Goal: Transaction & Acquisition: Subscribe to service/newsletter

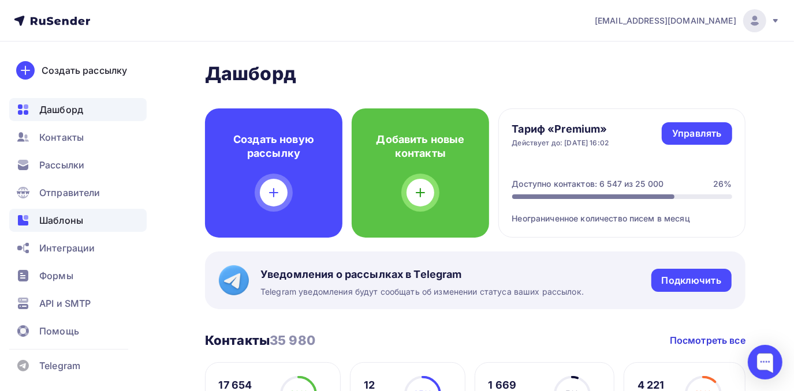
click at [43, 220] on span "Шаблоны" at bounding box center [61, 221] width 44 height 14
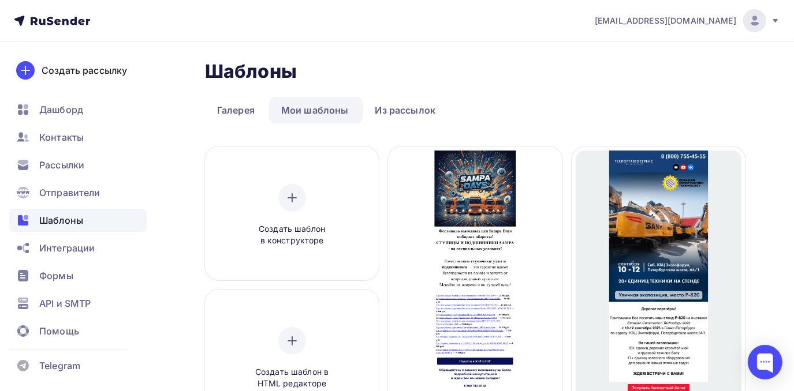
click at [93, 221] on div "Шаблоны" at bounding box center [77, 220] width 137 height 23
click at [396, 120] on link "Из рассылок" at bounding box center [405, 110] width 85 height 27
drag, startPoint x: 396, startPoint y: 120, endPoint x: 388, endPoint y: 114, distance: 9.5
click at [388, 114] on link "Из рассылок" at bounding box center [405, 110] width 85 height 27
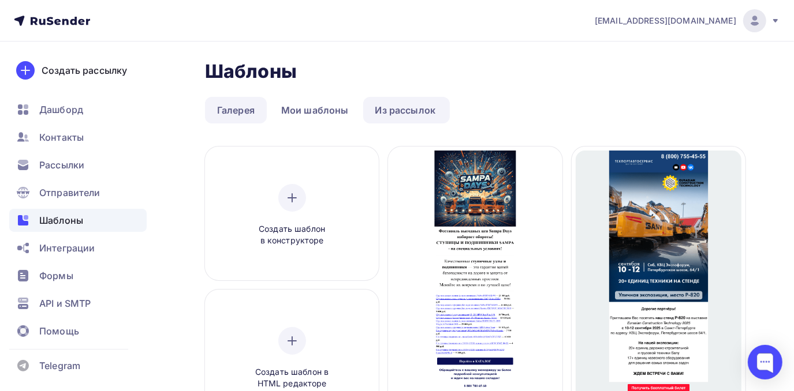
click at [253, 110] on link "Галерея" at bounding box center [236, 110] width 62 height 27
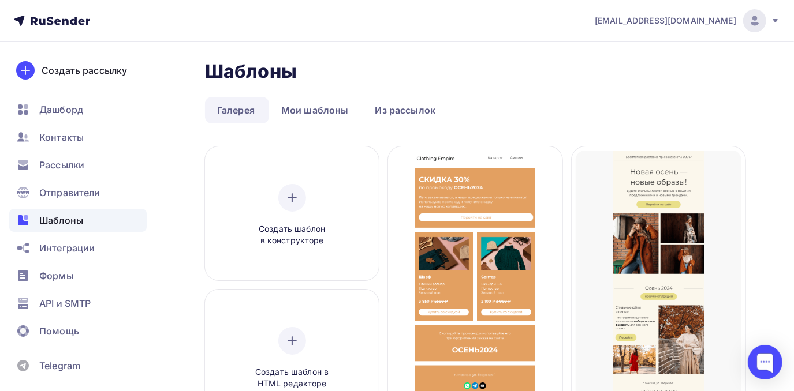
click at [715, 28] on div "[EMAIL_ADDRESS][DOMAIN_NAME]" at bounding box center [687, 20] width 185 height 23
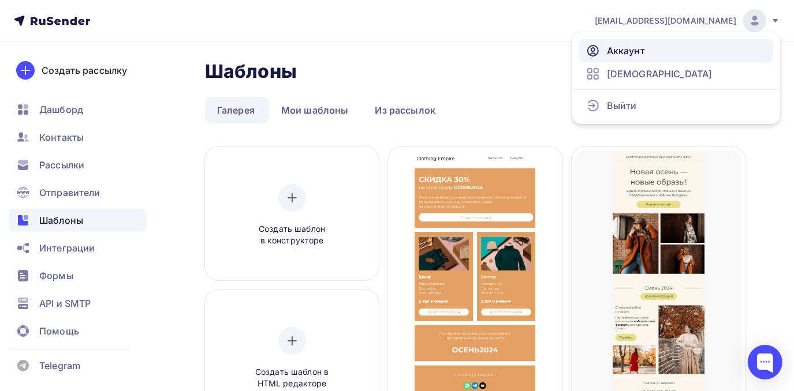
click at [637, 47] on span "Аккаунт" at bounding box center [626, 51] width 38 height 14
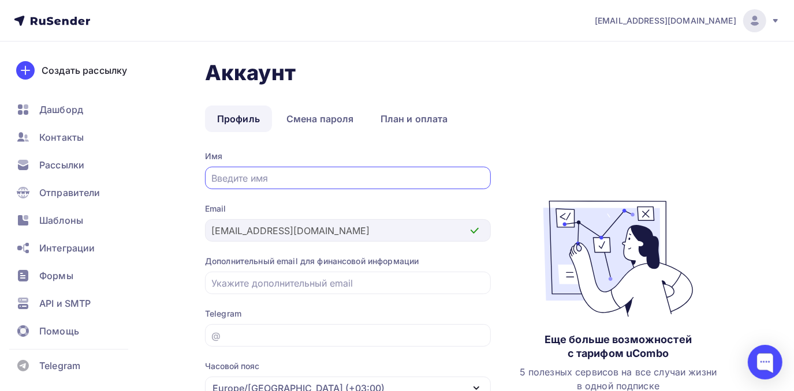
click at [773, 20] on icon at bounding box center [775, 20] width 9 height 9
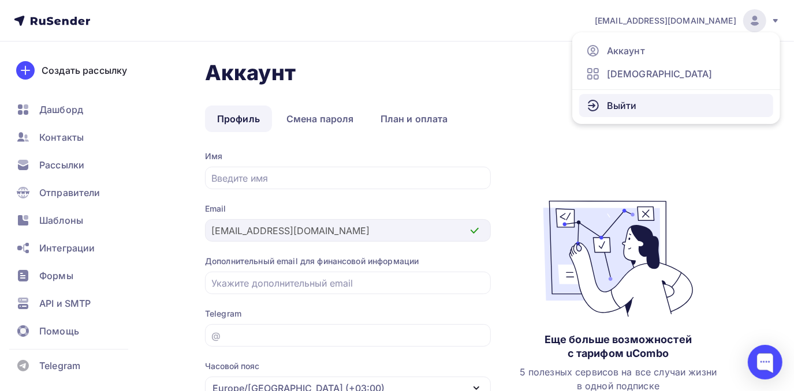
click at [613, 111] on span "Выйти" at bounding box center [622, 106] width 30 height 14
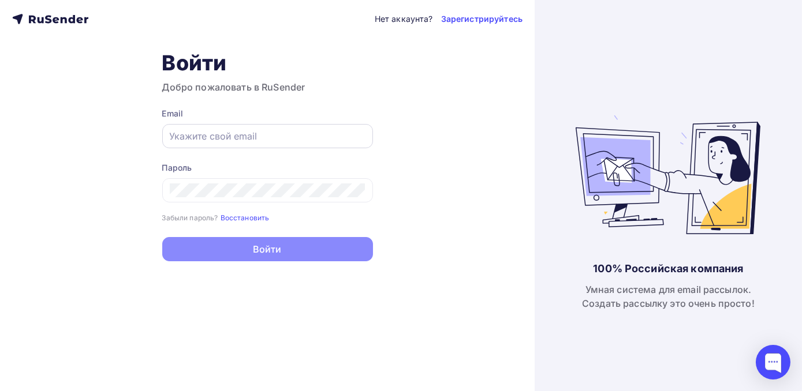
type input "[EMAIL_ADDRESS][DOMAIN_NAME]"
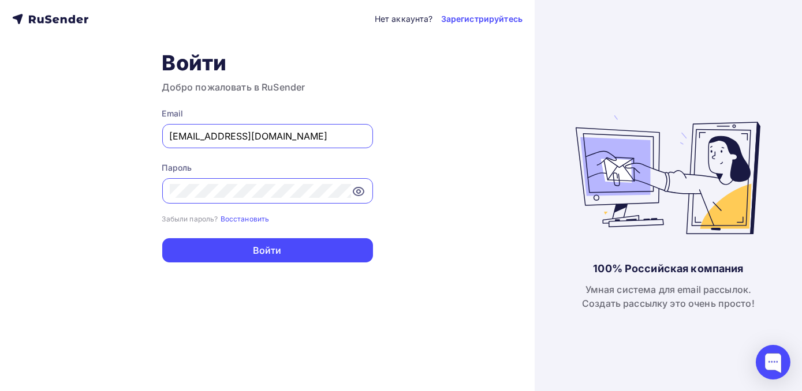
click at [265, 134] on input "[EMAIL_ADDRESS][DOMAIN_NAME]" at bounding box center [268, 136] width 196 height 14
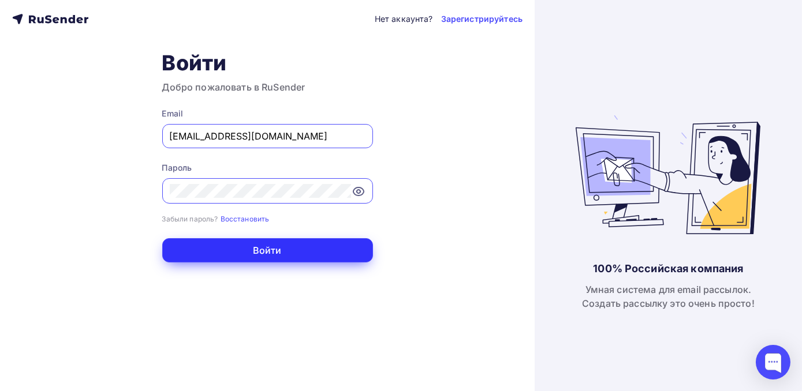
click at [206, 249] on button "Войти" at bounding box center [267, 250] width 211 height 24
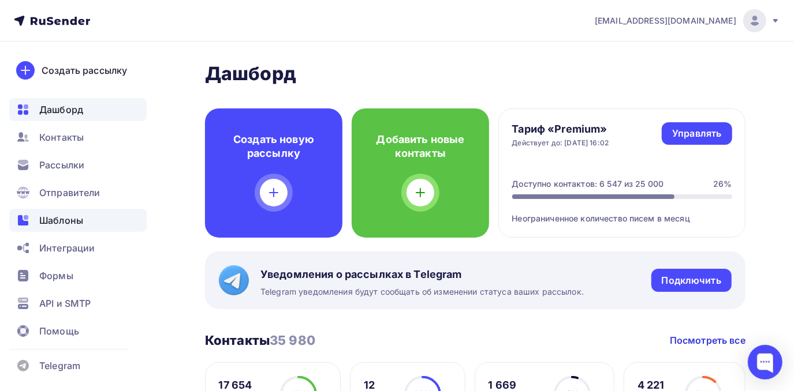
click at [75, 222] on span "Шаблоны" at bounding box center [61, 221] width 44 height 14
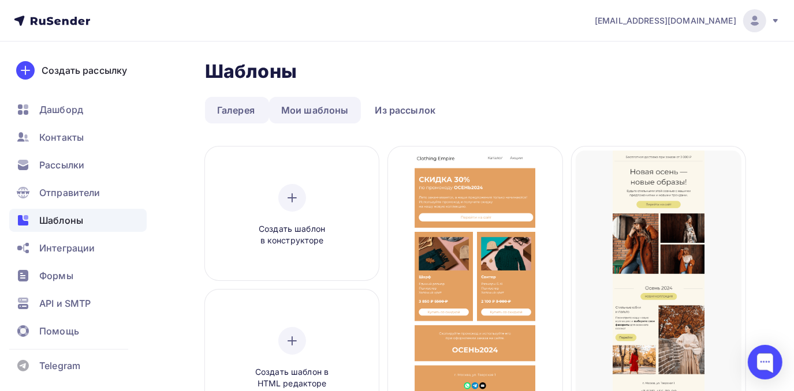
click at [347, 111] on link "Мои шаблоны" at bounding box center [315, 110] width 92 height 27
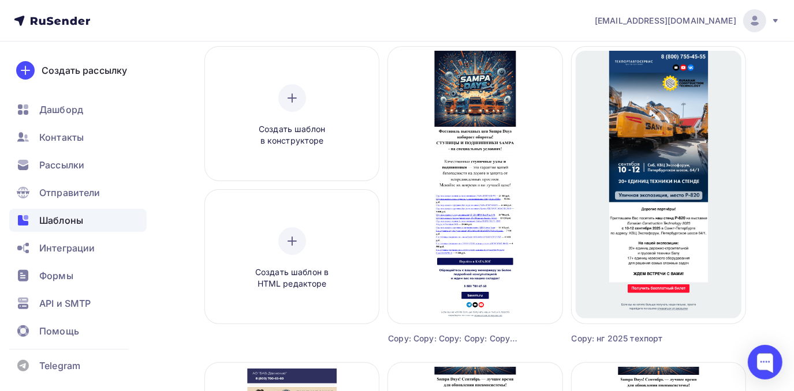
scroll to position [105, 0]
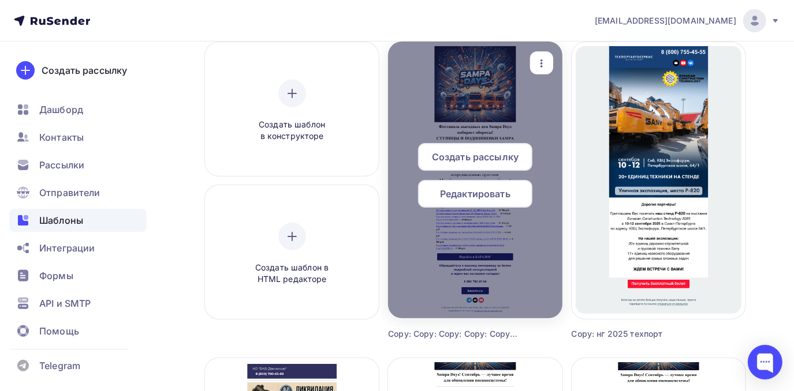
click at [465, 193] on span "Редактировать" at bounding box center [475, 194] width 70 height 14
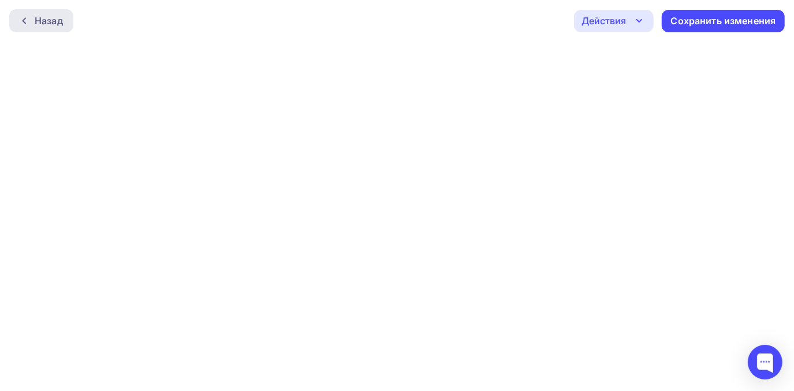
click at [40, 29] on div "Назад" at bounding box center [41, 20] width 64 height 23
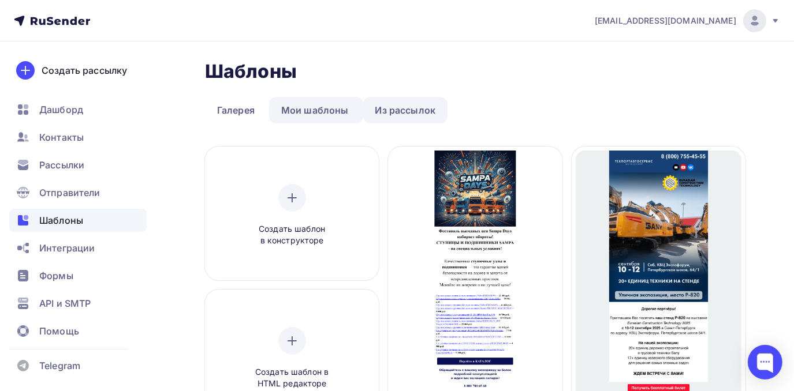
click at [424, 118] on link "Из рассылок" at bounding box center [405, 110] width 85 height 27
click at [89, 164] on div "Рассылки" at bounding box center [77, 165] width 137 height 23
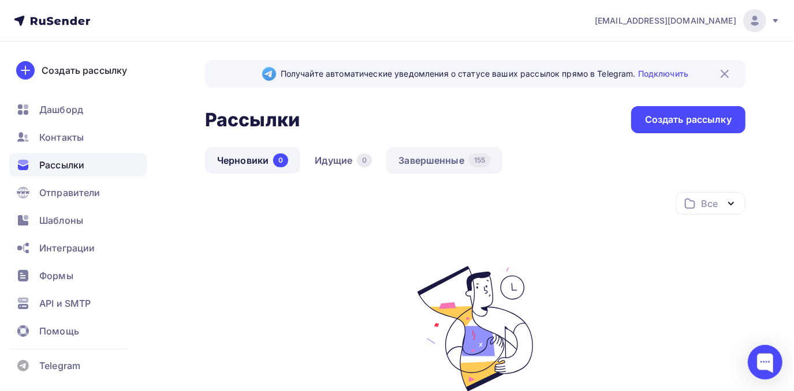
click at [428, 157] on link "Завершенные 155" at bounding box center [444, 160] width 116 height 27
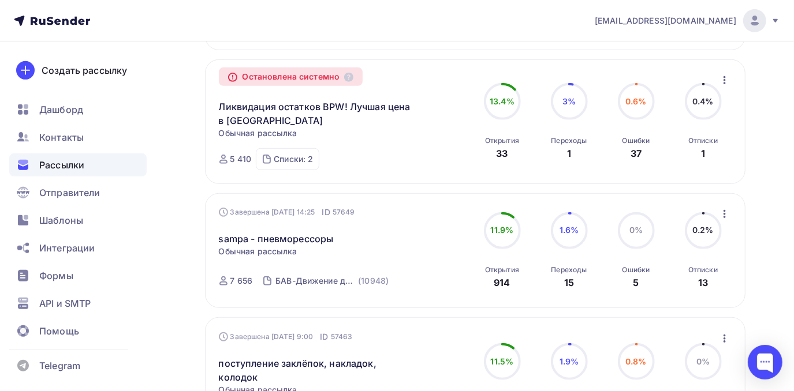
scroll to position [420, 0]
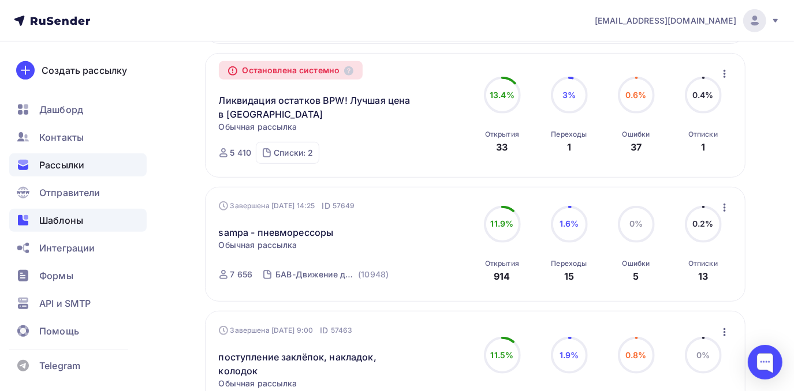
click at [64, 222] on span "Шаблоны" at bounding box center [61, 221] width 44 height 14
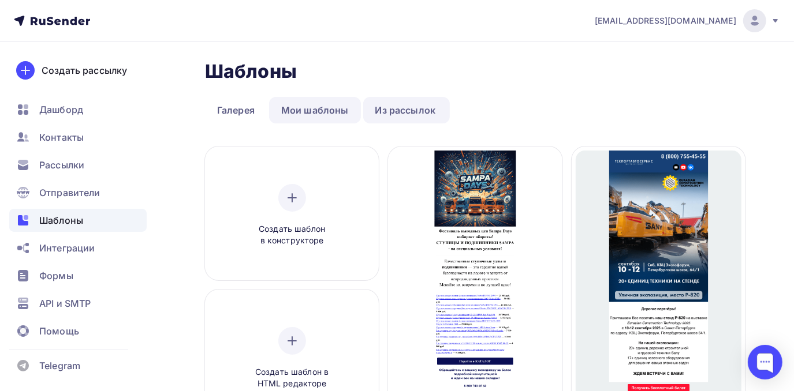
click at [322, 113] on link "Мои шаблоны" at bounding box center [315, 110] width 92 height 27
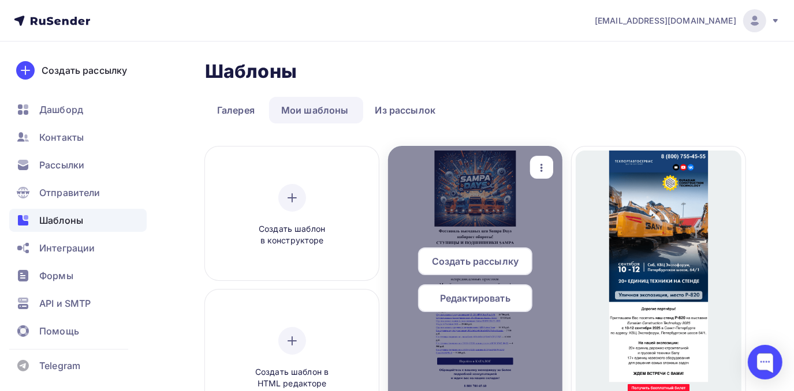
click at [540, 167] on icon "button" at bounding box center [541, 168] width 2 height 8
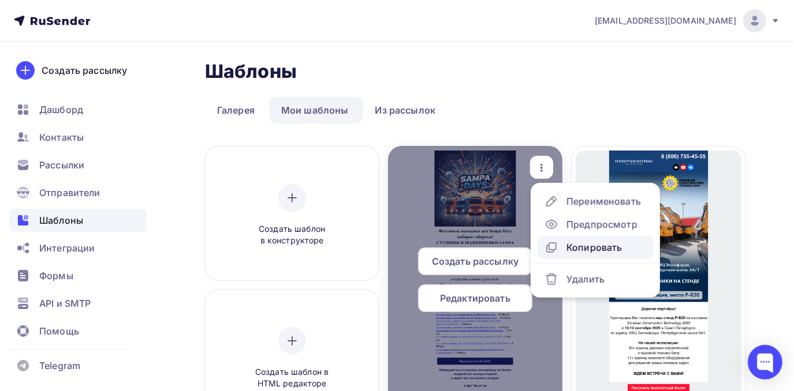
click at [561, 245] on div "Копировать" at bounding box center [582, 248] width 77 height 14
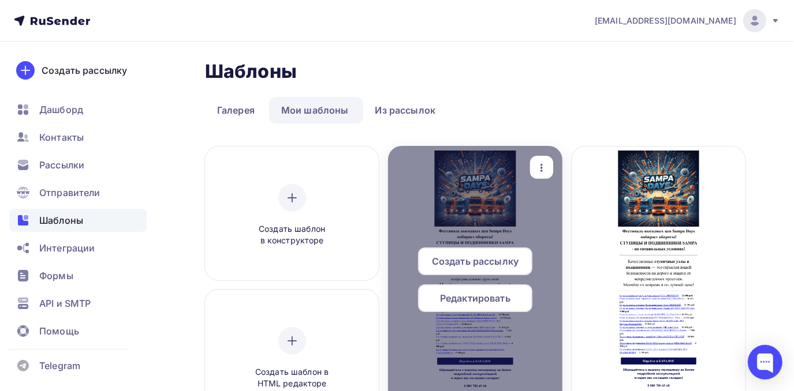
click at [512, 294] on div "Редактировать" at bounding box center [475, 299] width 114 height 28
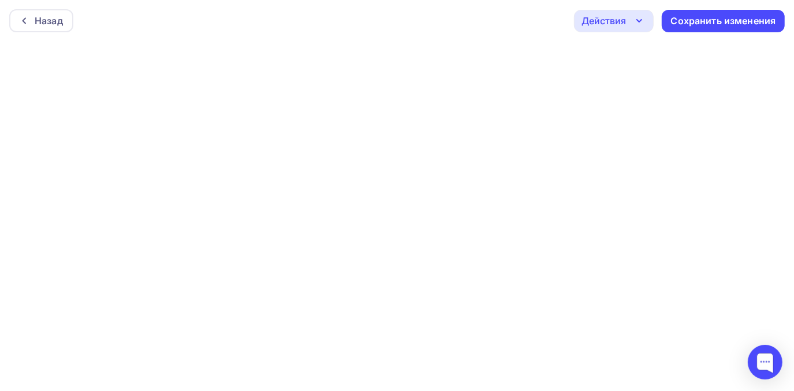
click at [592, 22] on div "Действия" at bounding box center [603, 21] width 44 height 14
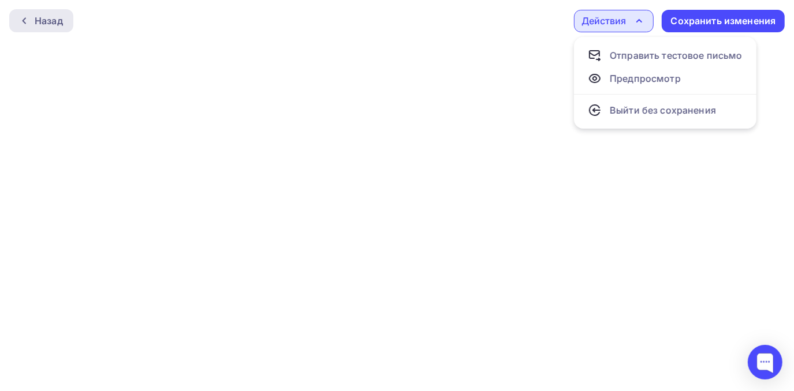
click at [64, 14] on div "Назад" at bounding box center [41, 20] width 64 height 23
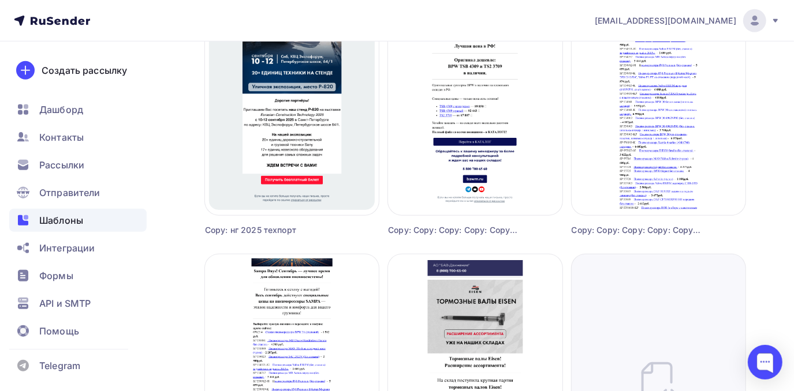
scroll to position [577, 0]
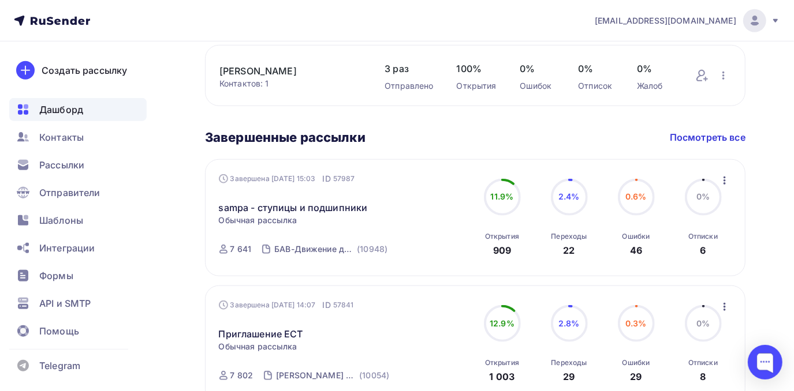
scroll to position [629, 0]
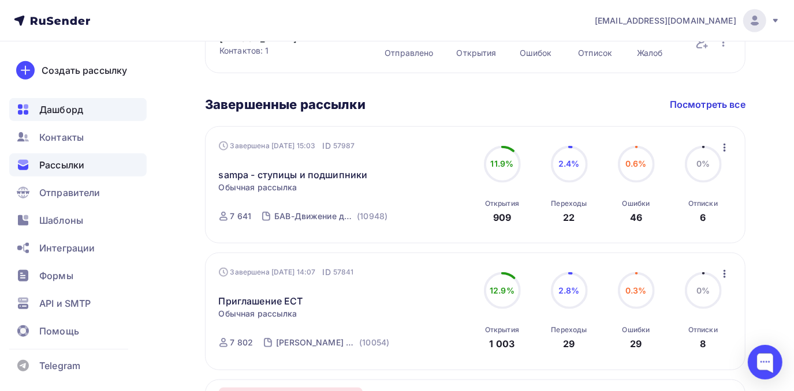
click at [64, 163] on span "Рассылки" at bounding box center [61, 165] width 45 height 14
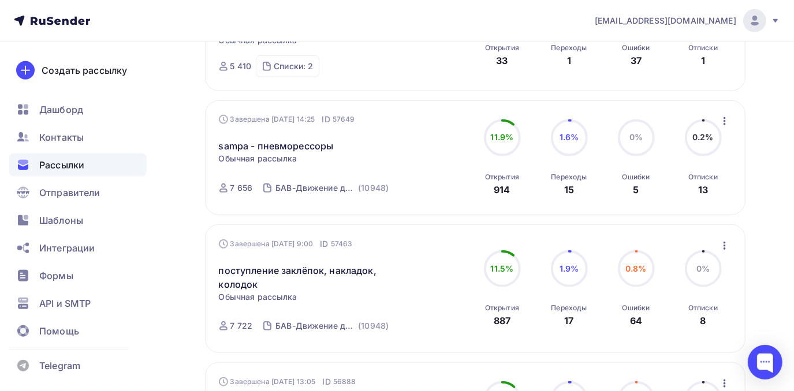
scroll to position [525, 0]
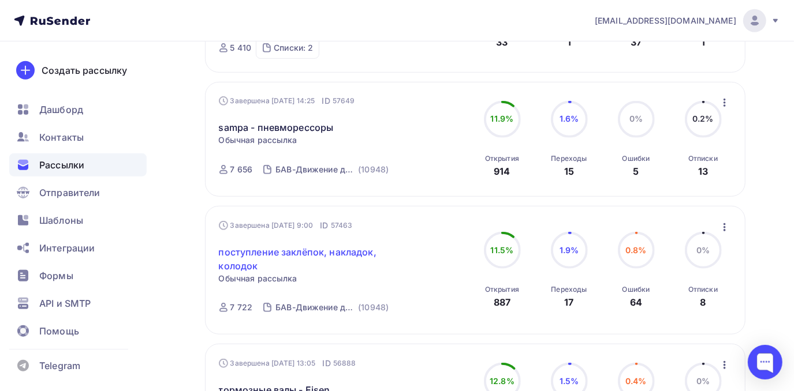
click at [315, 255] on link "поступление заклёпок, накладок, колодок" at bounding box center [318, 259] width 198 height 28
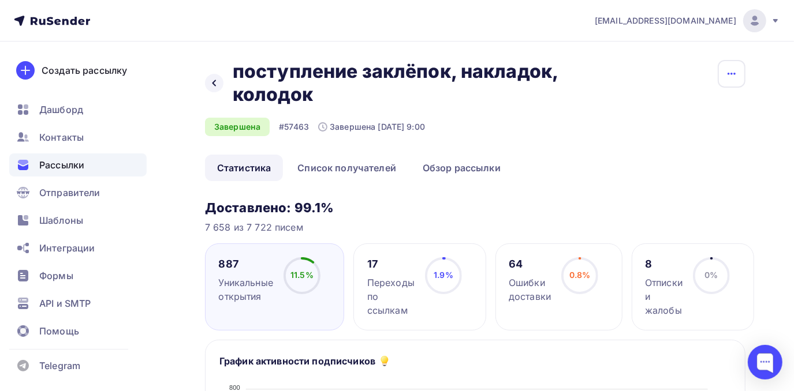
click at [726, 76] on icon "button" at bounding box center [732, 74] width 14 height 14
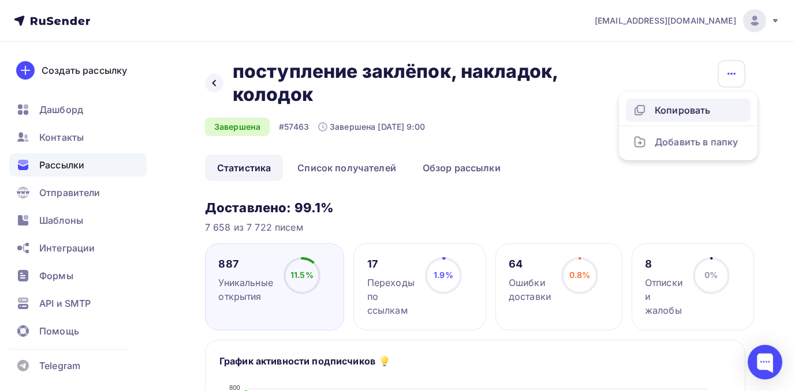
click at [718, 106] on div "Копировать" at bounding box center [688, 110] width 111 height 14
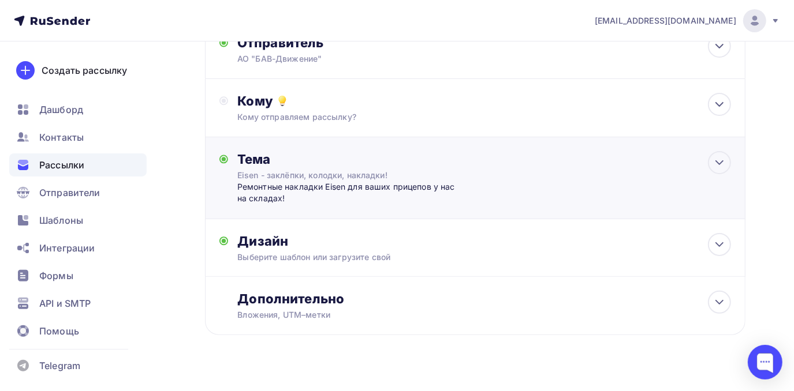
click at [376, 203] on div "Ремонтные накладки Eisen для ваших прицепов у нас на складах!" at bounding box center [351, 193] width 228 height 24
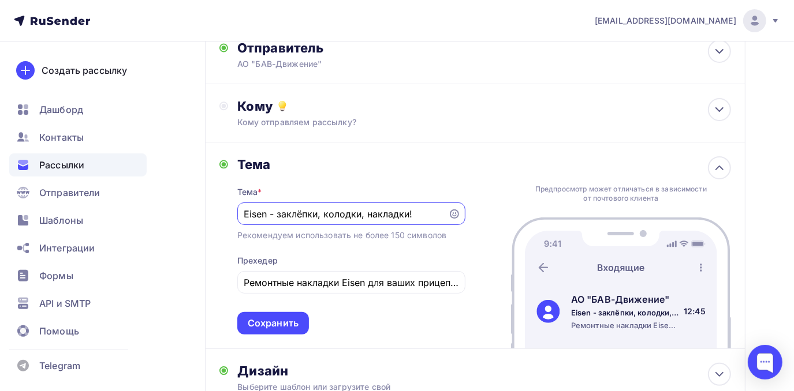
scroll to position [152, 0]
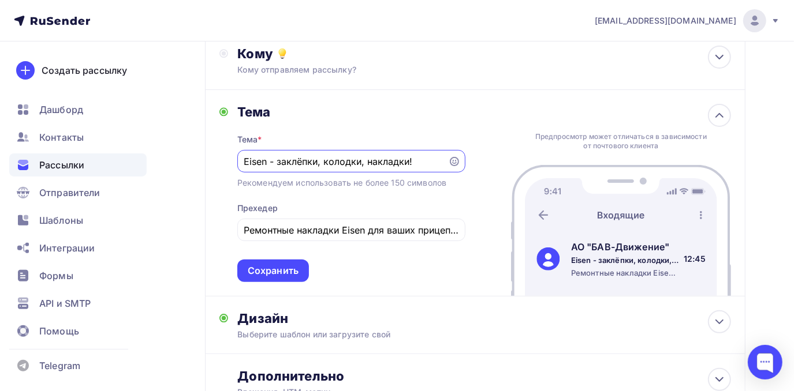
drag, startPoint x: 413, startPoint y: 160, endPoint x: 222, endPoint y: 157, distance: 191.7
click at [222, 157] on div "Тема Тема * Eisen - заклёпки, колодки, накладки! Рекомендуем использовать не бо…" at bounding box center [342, 193] width 246 height 178
type input "Ремкомплекты суппортов - топовые позиции Eisen!"
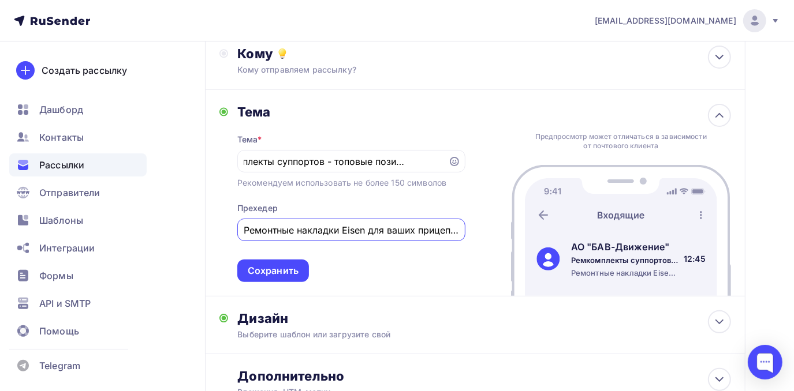
click at [290, 233] on input "Ремонтные накладки Eisen для ваших прицепов у нас на складах!" at bounding box center [351, 230] width 215 height 14
drag, startPoint x: 240, startPoint y: 232, endPoint x: 411, endPoint y: 231, distance: 170.9
click at [411, 231] on div "Ремонтные накладки Eisen для ваших прицепов у нас на складах!" at bounding box center [351, 230] width 228 height 23
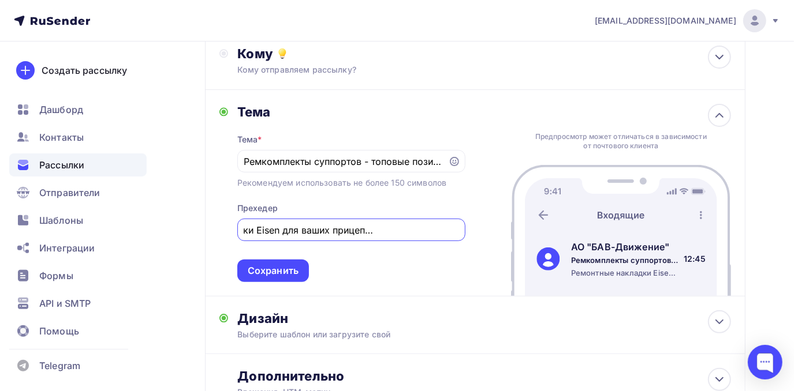
drag, startPoint x: 244, startPoint y: 230, endPoint x: 378, endPoint y: 232, distance: 134.0
click at [378, 232] on input "Ремонтные накладки Eisen для ваших прицепов у нас на складах!" at bounding box center [351, 230] width 215 height 14
click at [370, 222] on div "Ремонтные накладки Eisen для ваших прицепов у нас на складах!" at bounding box center [351, 230] width 228 height 23
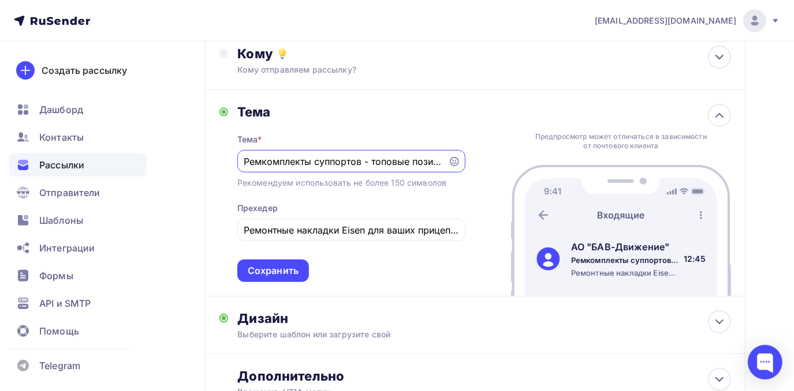
scroll to position [0, 37]
drag, startPoint x: 245, startPoint y: 162, endPoint x: 445, endPoint y: 161, distance: 199.8
click at [445, 161] on div "Ремкомплекты суппортов - топовые позиции Eisen!" at bounding box center [351, 161] width 228 height 23
drag, startPoint x: 243, startPoint y: 230, endPoint x: 449, endPoint y: 225, distance: 206.2
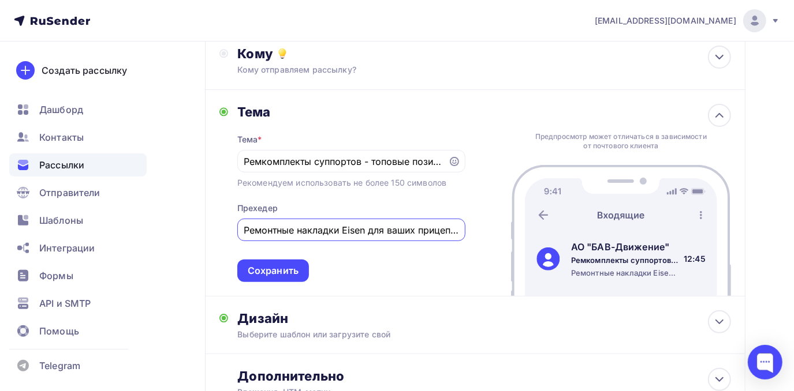
click at [465, 229] on div "Ремонтные накладки Eisen для ваших прицепов у нас на складах!" at bounding box center [351, 230] width 228 height 23
click at [301, 223] on div "Ремонтные накладки Eisen для ваших прицепов у нас на складах!" at bounding box center [351, 230] width 228 height 23
drag, startPoint x: 244, startPoint y: 230, endPoint x: 468, endPoint y: 233, distance: 224.0
click at [468, 233] on div "Тема Тема * Ремкомплекты суппортов - топовые позиции Eisen! Рекомендуем использ…" at bounding box center [475, 193] width 540 height 207
paste input "омплекты суппортов - топовые позиции Eisen"
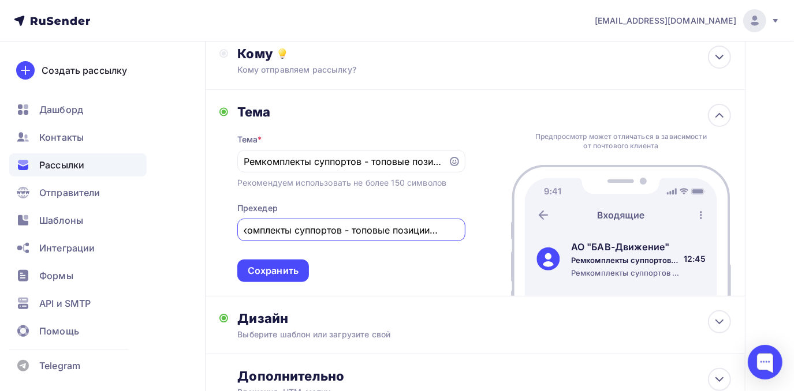
scroll to position [0, 20]
drag, startPoint x: 345, startPoint y: 232, endPoint x: 428, endPoint y: 229, distance: 82.6
click at [428, 229] on input "Ремкомплекты суппортов - топовые позиции Eisen!" at bounding box center [351, 230] width 215 height 14
click at [388, 232] on input "Ремкомплекты суппортов Eisen!" at bounding box center [351, 230] width 215 height 14
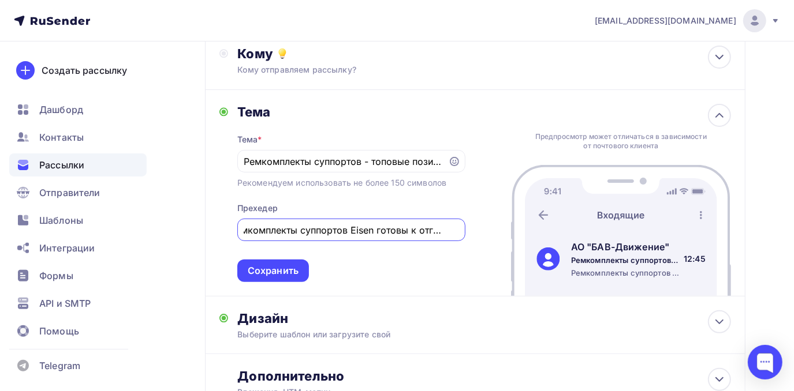
scroll to position [0, 16]
type input "Ремкомплекты суппортов Eisen готовы к отгрузке!!"
click at [277, 267] on div "Сохранить" at bounding box center [273, 270] width 51 height 13
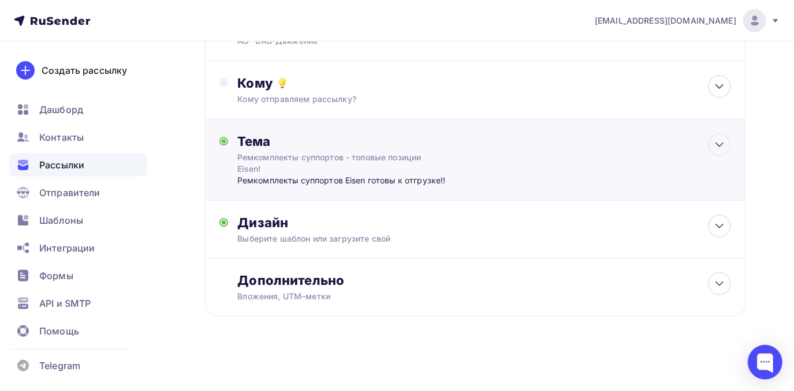
scroll to position [123, 0]
click at [259, 234] on div "Выберите шаблон или загрузите свой" at bounding box center [459, 239] width 444 height 12
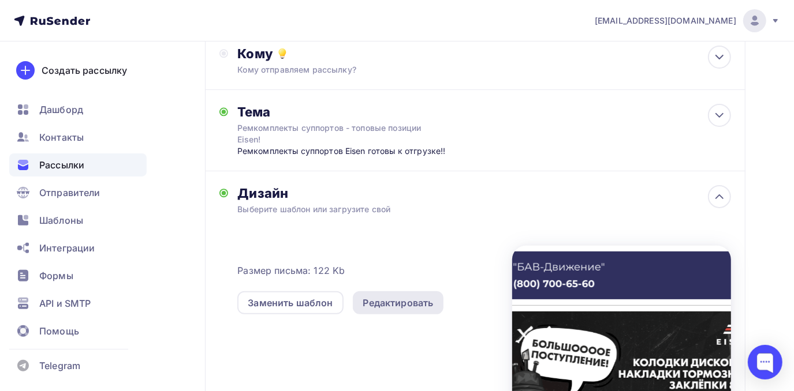
click at [377, 301] on div "Редактировать" at bounding box center [398, 303] width 70 height 14
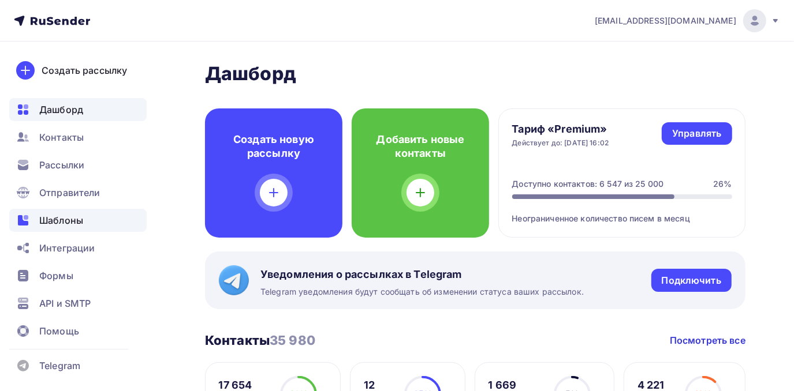
click at [69, 218] on span "Шаблоны" at bounding box center [61, 221] width 44 height 14
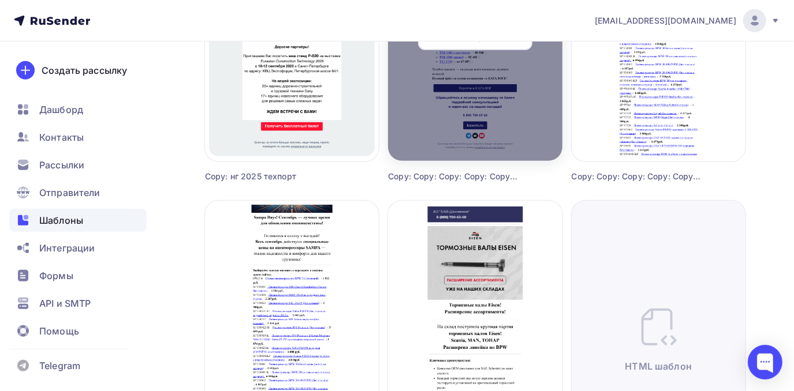
scroll to position [629, 0]
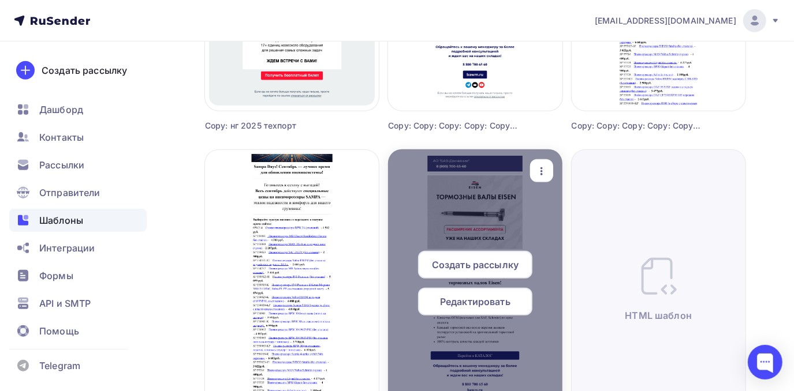
click at [540, 176] on icon "button" at bounding box center [542, 172] width 14 height 14
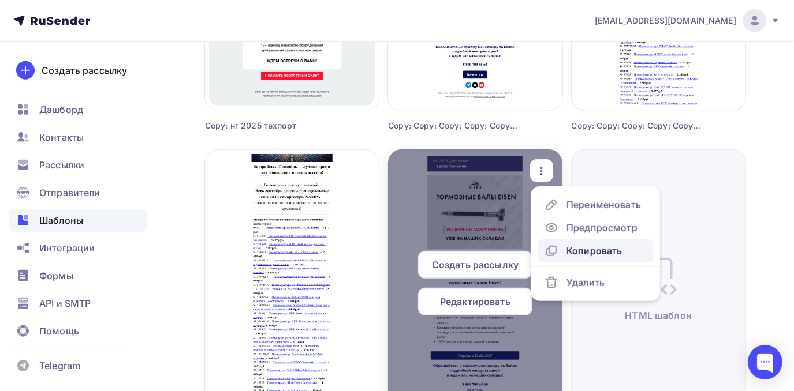
click at [571, 256] on div "Копировать" at bounding box center [593, 251] width 55 height 14
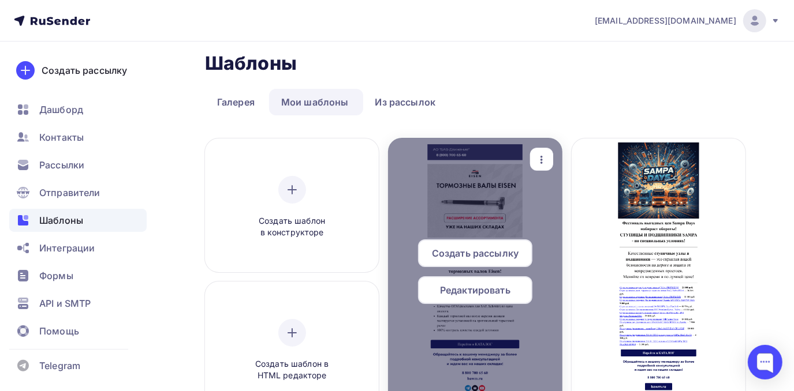
scroll to position [0, 0]
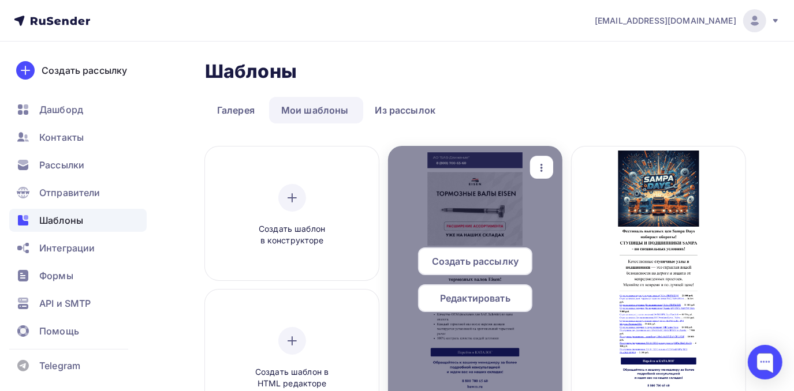
click at [490, 298] on span "Редактировать" at bounding box center [475, 299] width 70 height 14
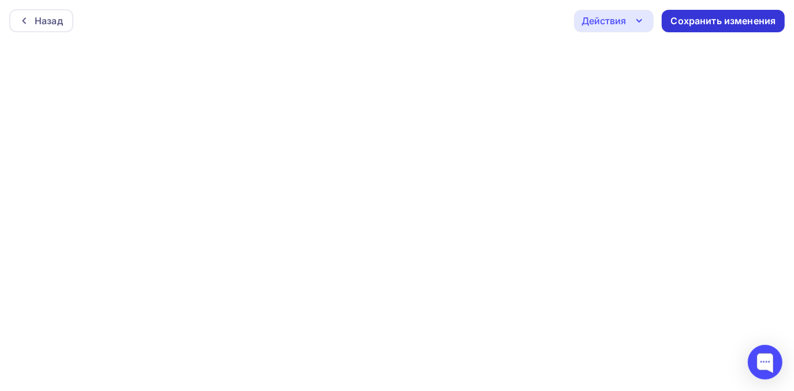
click at [714, 23] on div "Сохранить изменения" at bounding box center [723, 20] width 105 height 13
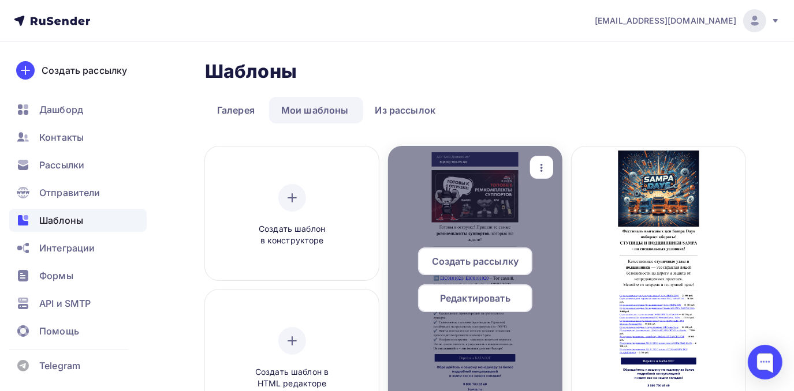
click at [482, 303] on span "Редактировать" at bounding box center [475, 299] width 70 height 14
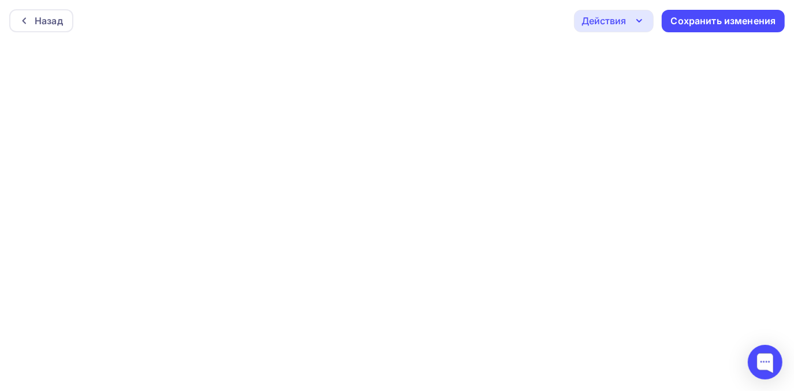
click at [603, 23] on div "Действия" at bounding box center [603, 21] width 44 height 14
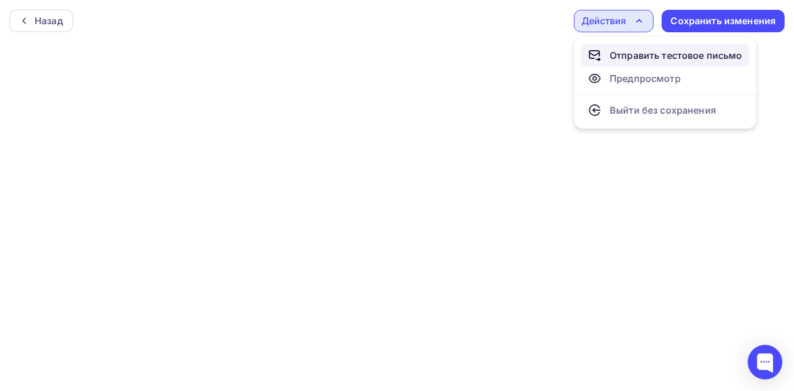
click at [606, 54] on div "Отправить тестовое письмо" at bounding box center [665, 55] width 155 height 14
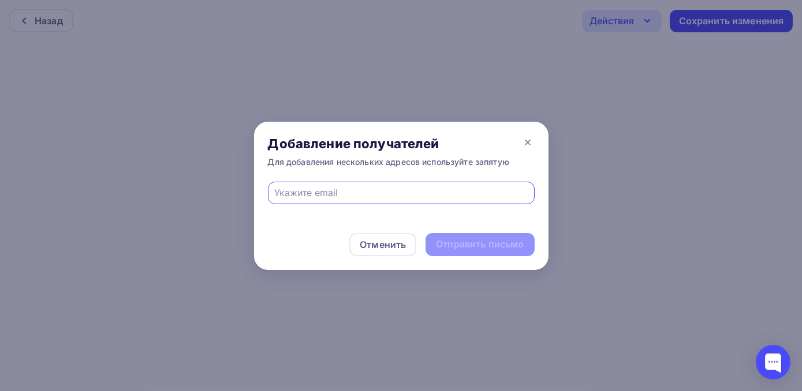
click at [333, 197] on input "text" at bounding box center [400, 193] width 253 height 14
type input "marina_krutaya@mail.ru"
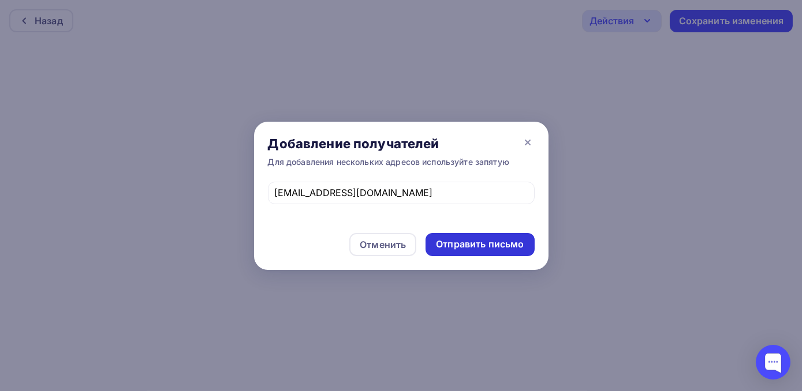
click at [457, 239] on div "Отправить письмо" at bounding box center [480, 244] width 88 height 13
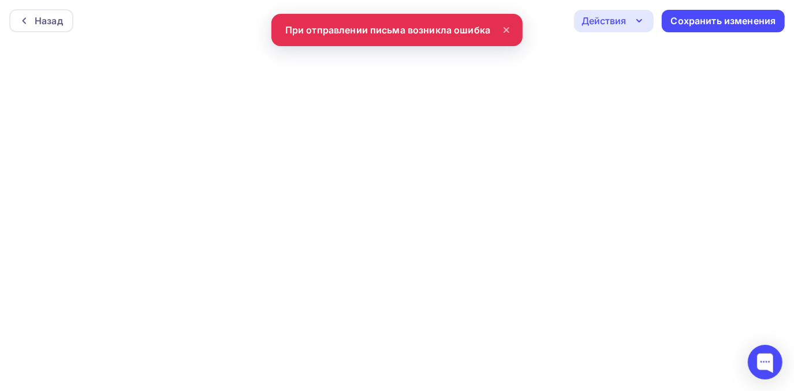
click at [586, 21] on div "Действия" at bounding box center [603, 21] width 44 height 14
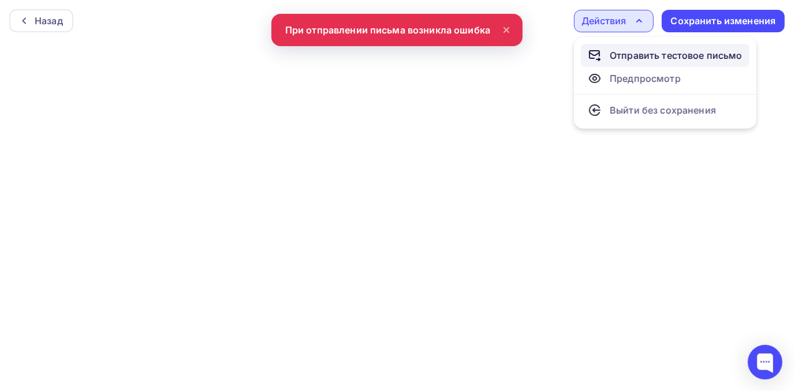
click at [606, 51] on div "Отправить тестовое письмо" at bounding box center [665, 55] width 155 height 14
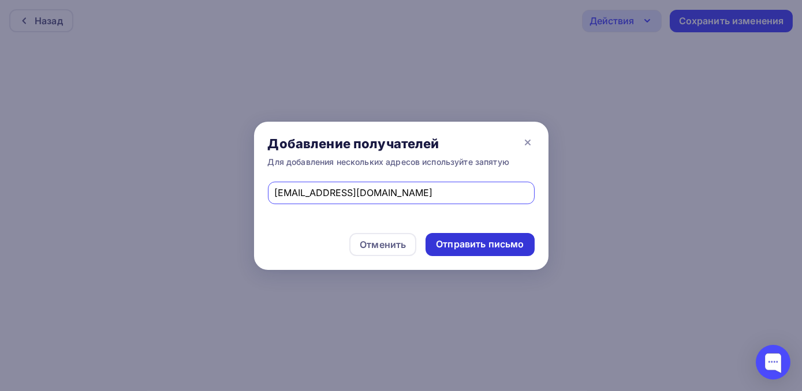
click at [447, 241] on div "Отправить письмо" at bounding box center [480, 244] width 88 height 13
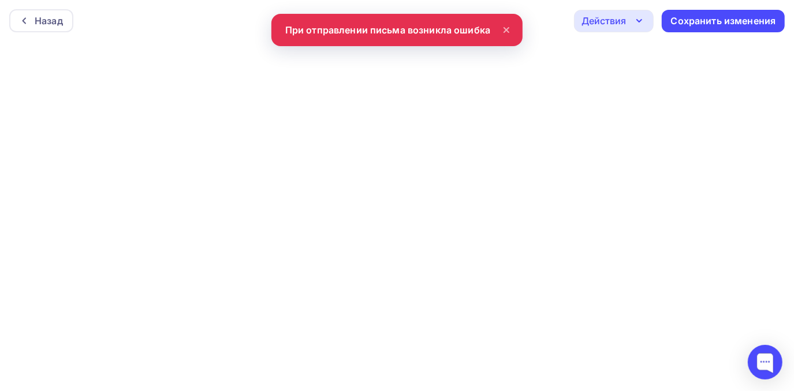
click at [613, 16] on div "Действия" at bounding box center [603, 21] width 44 height 14
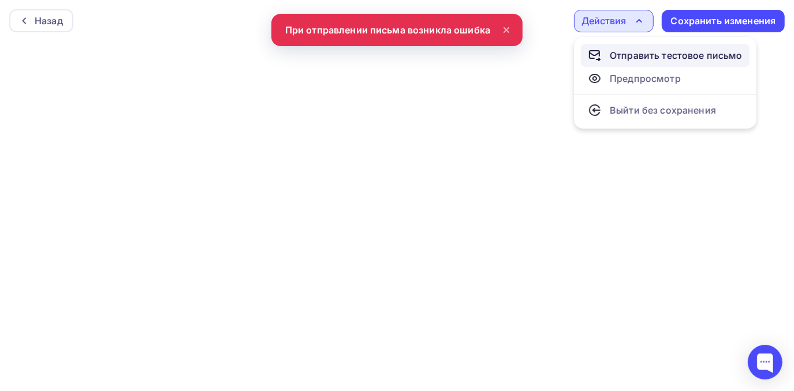
click at [605, 50] on div "Отправить тестовое письмо" at bounding box center [665, 55] width 155 height 14
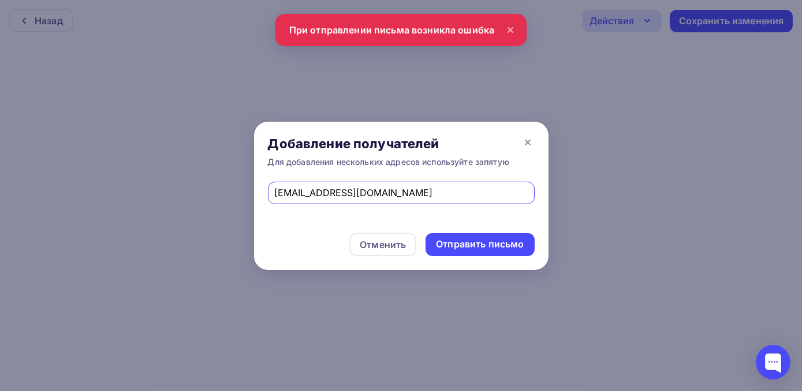
click at [364, 185] on div "marina_krutaya@mail.ru" at bounding box center [401, 193] width 267 height 23
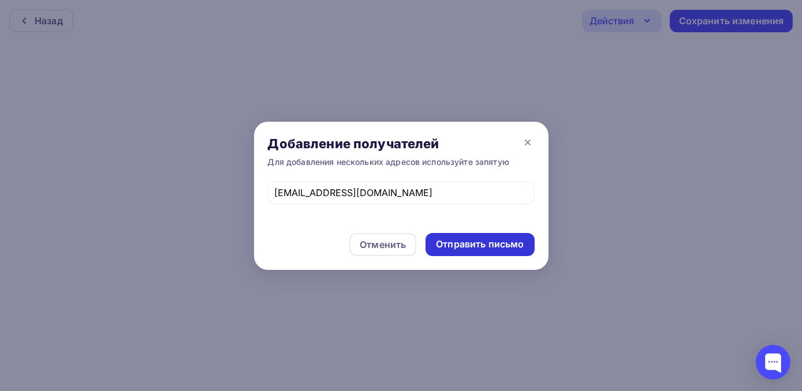
click at [447, 236] on div "Отправить письмо" at bounding box center [480, 244] width 109 height 23
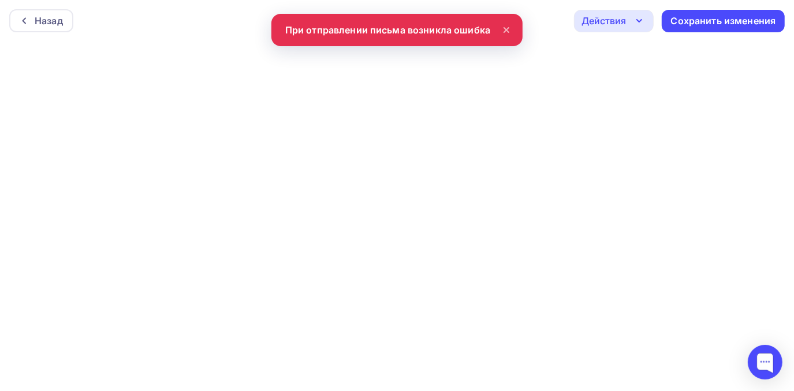
click at [606, 23] on div "Действия" at bounding box center [603, 21] width 44 height 14
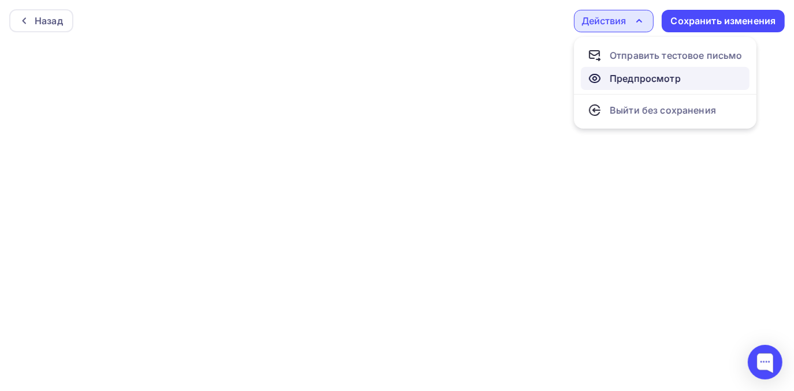
click at [620, 77] on div "Предпросмотр" at bounding box center [645, 79] width 71 height 14
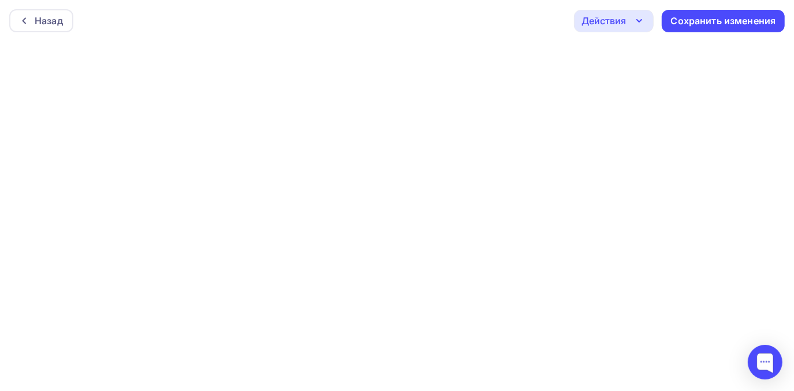
scroll to position [3, 0]
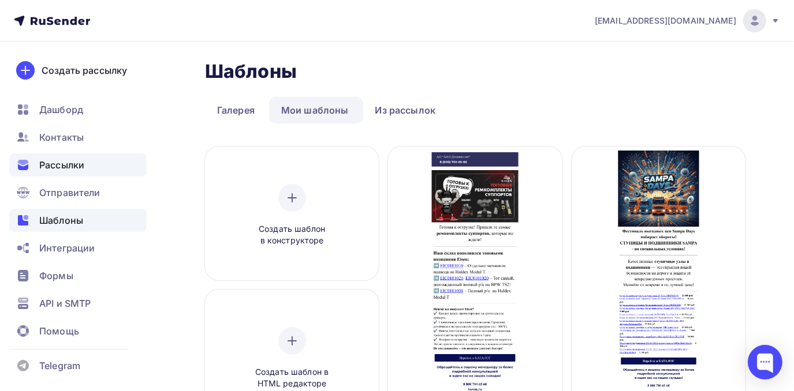
click at [75, 165] on span "Рассылки" at bounding box center [61, 165] width 45 height 14
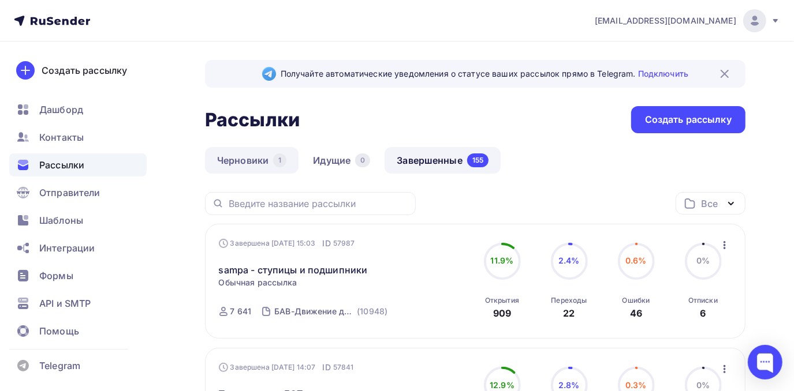
click at [260, 166] on link "Черновики 1" at bounding box center [252, 160] width 94 height 27
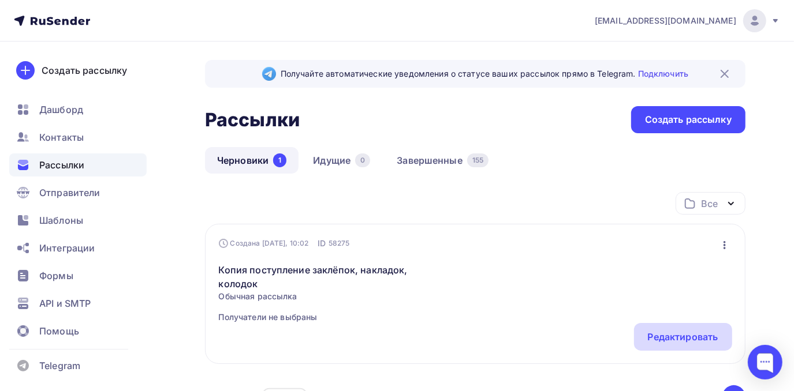
click at [673, 345] on div "Редактировать" at bounding box center [683, 337] width 98 height 28
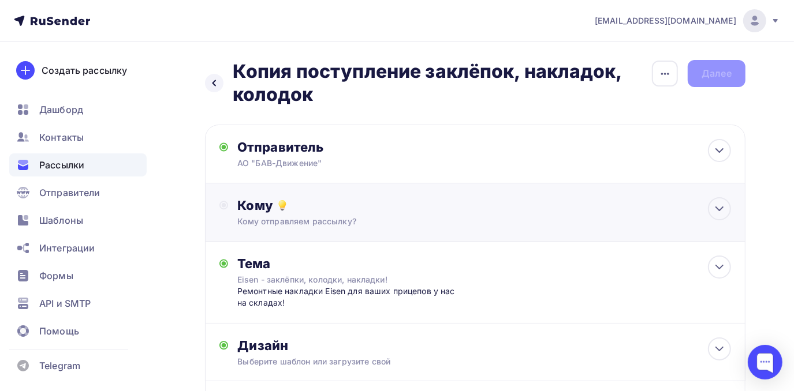
click at [221, 204] on icon at bounding box center [223, 205] width 9 height 9
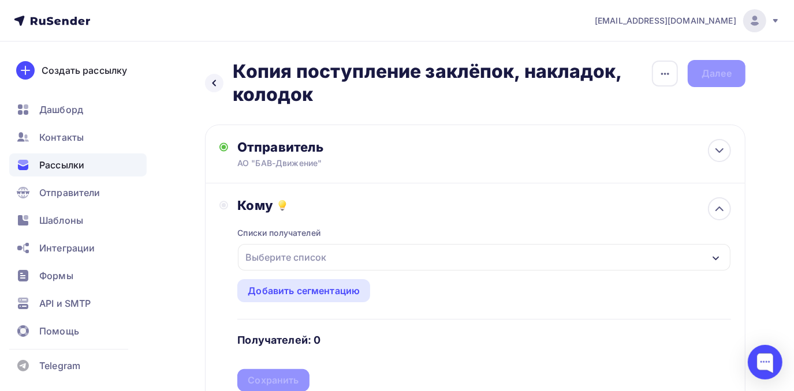
click at [273, 258] on div "Выберите список" at bounding box center [286, 257] width 90 height 21
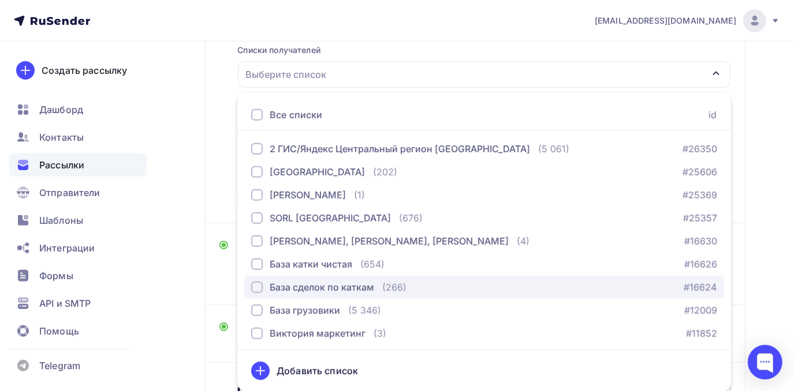
scroll to position [105, 0]
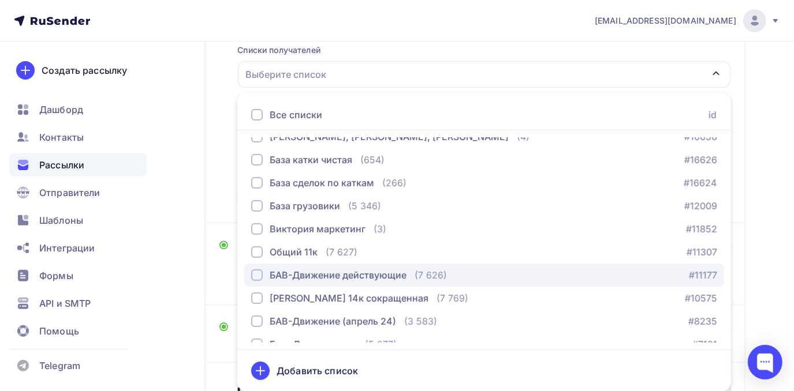
click at [275, 278] on div "БАВ-Движение действующие" at bounding box center [338, 275] width 137 height 14
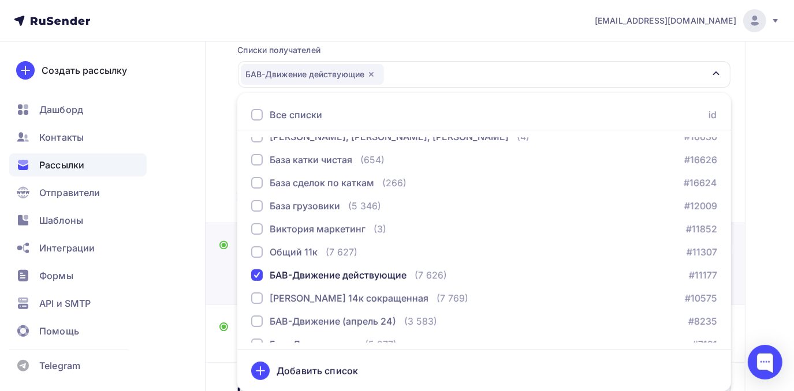
click at [223, 266] on div "Тема Eisen - заклёпки, колодки, накладки! Ремонтные накладки Eisen для ваших пр…" at bounding box center [342, 264] width 246 height 54
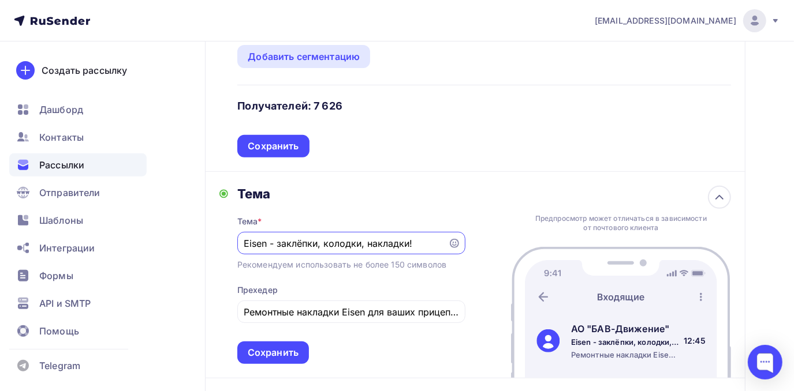
scroll to position [288, 0]
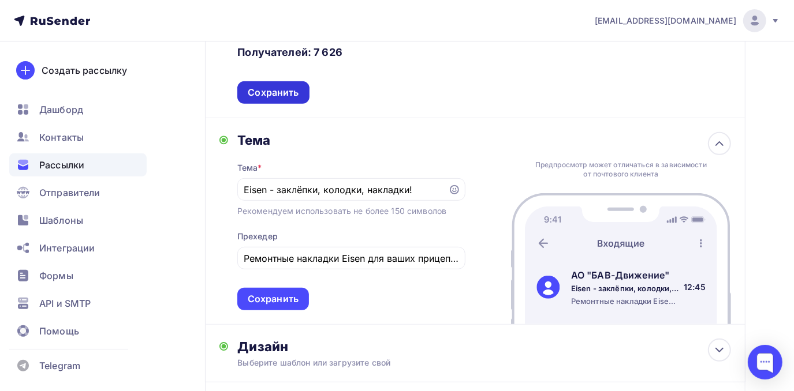
click at [276, 98] on div "Сохранить" at bounding box center [273, 92] width 51 height 13
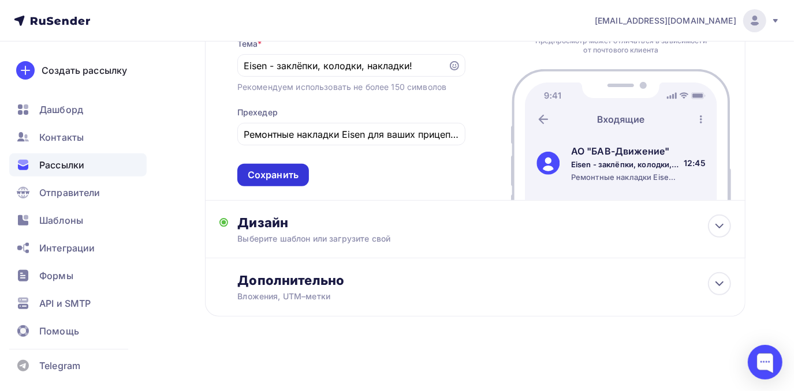
click at [272, 176] on div "Сохранить" at bounding box center [273, 175] width 51 height 13
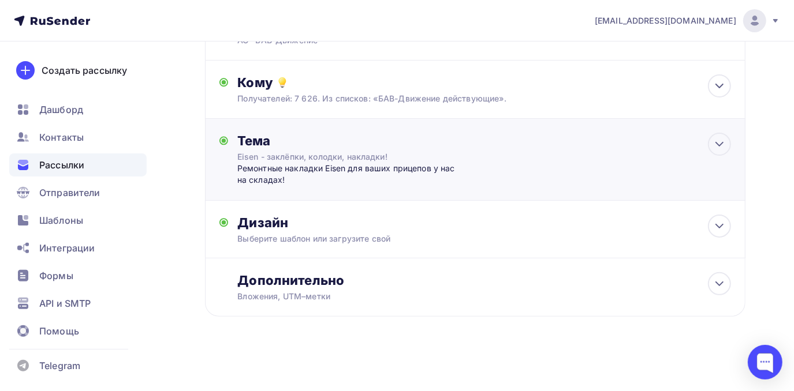
scroll to position [124, 0]
click at [277, 230] on div "Дизайн" at bounding box center [484, 223] width 494 height 16
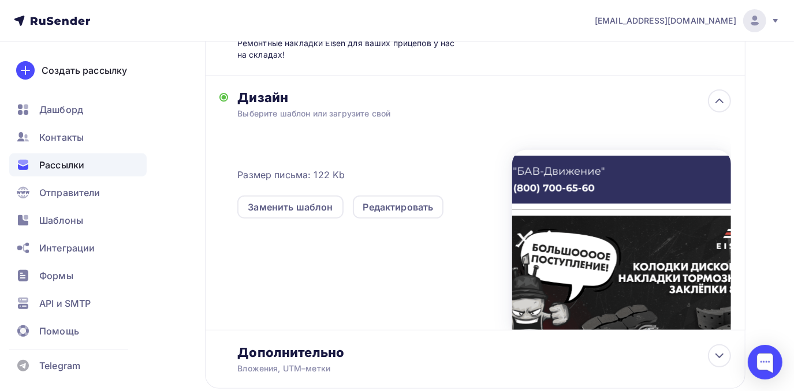
scroll to position [249, 0]
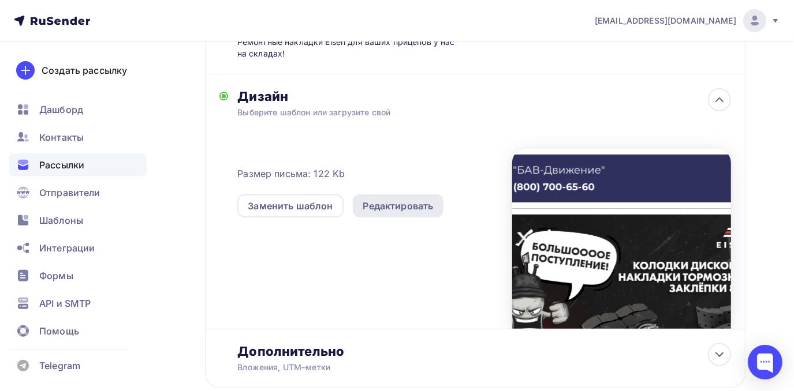
click at [393, 212] on div "Редактировать" at bounding box center [398, 206] width 70 height 14
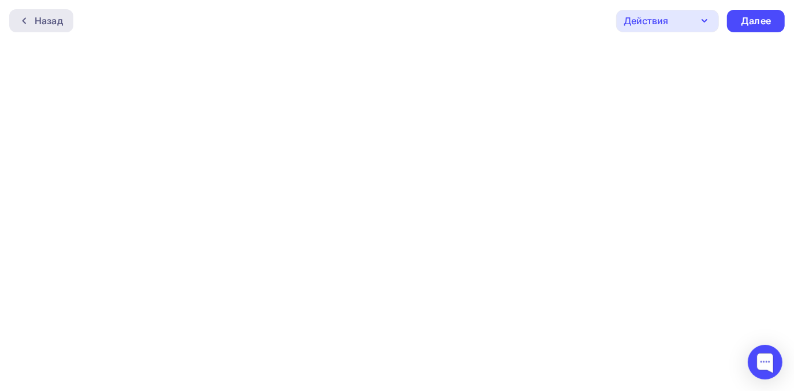
click at [55, 21] on div "Назад" at bounding box center [49, 21] width 28 height 14
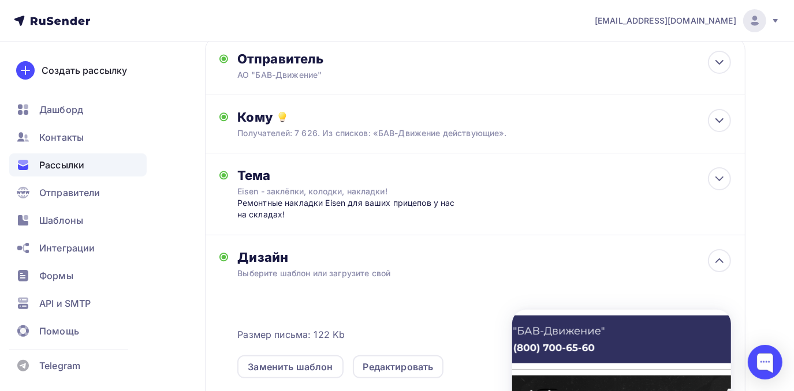
scroll to position [299, 0]
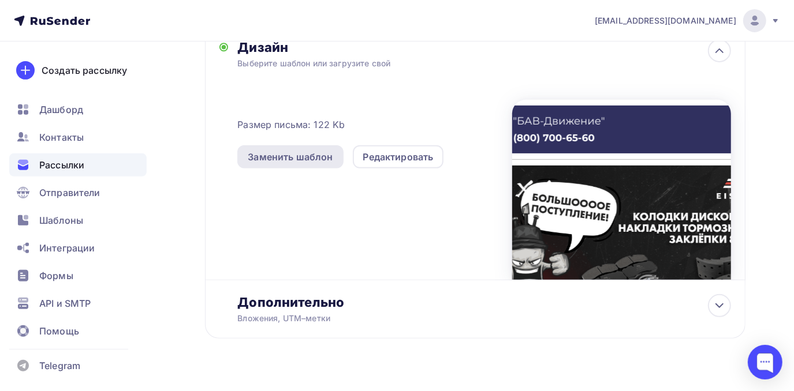
click at [291, 162] on div "Заменить шаблон" at bounding box center [290, 157] width 85 height 14
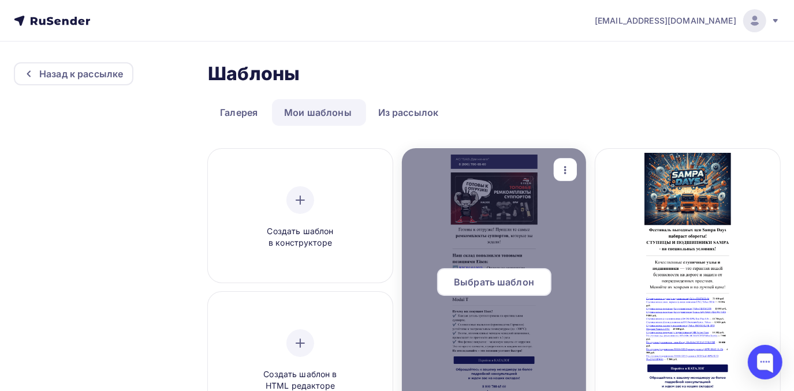
click at [513, 282] on span "Выбрать шаблон" at bounding box center [494, 282] width 80 height 14
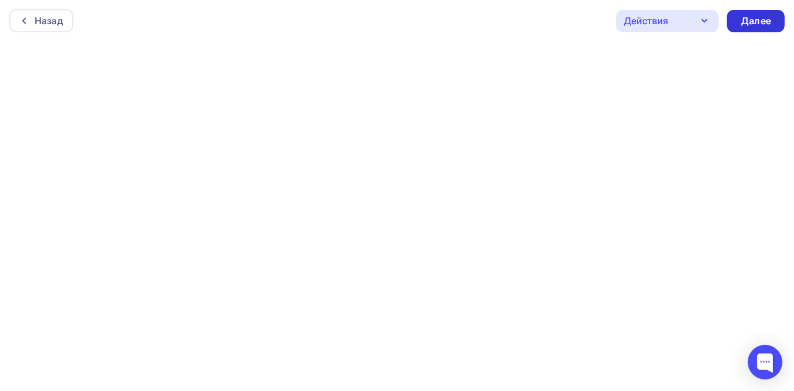
click at [761, 21] on div "Далее" at bounding box center [756, 20] width 30 height 13
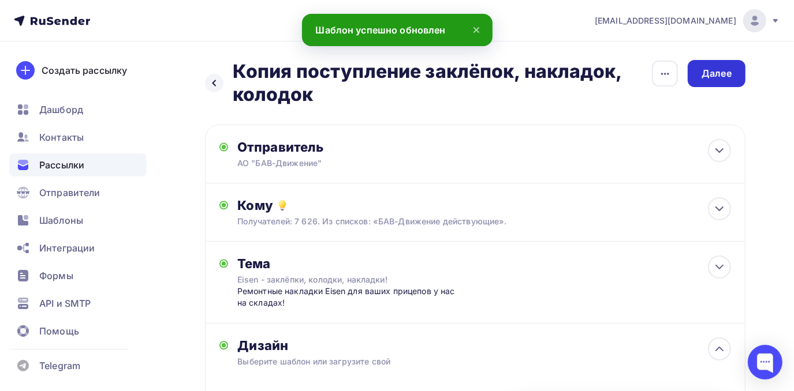
click at [711, 73] on div "Далее" at bounding box center [717, 73] width 30 height 13
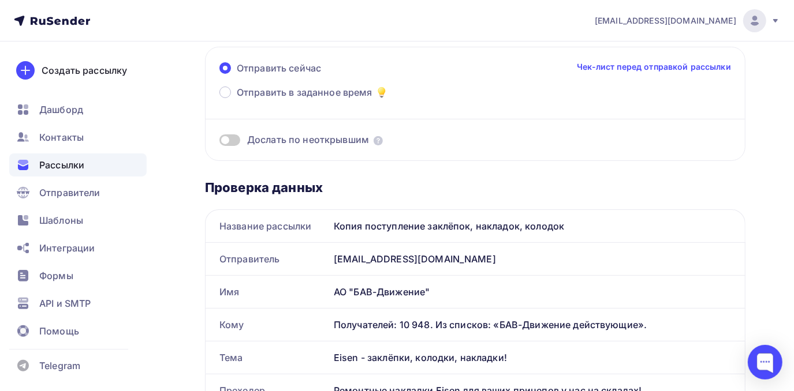
scroll to position [105, 0]
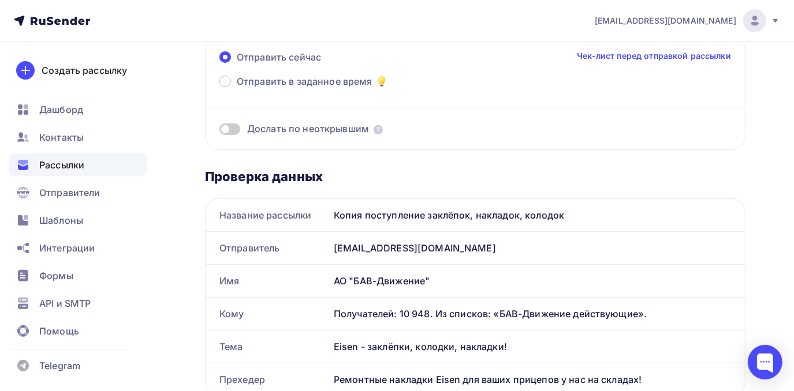
click at [529, 210] on div "Копия поступление заклёпок, накладок, колодок" at bounding box center [537, 215] width 416 height 32
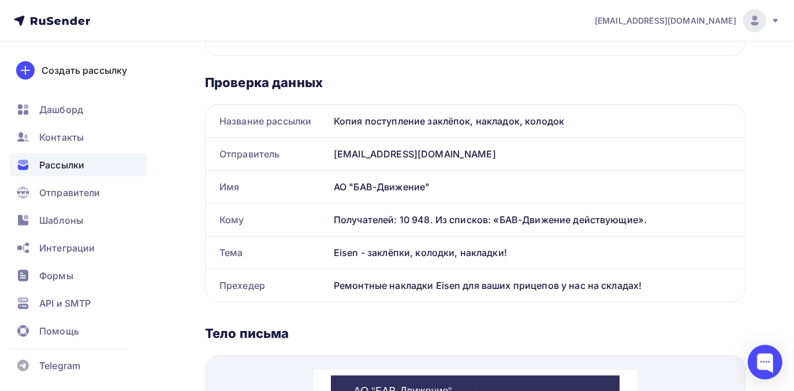
scroll to position [0, 0]
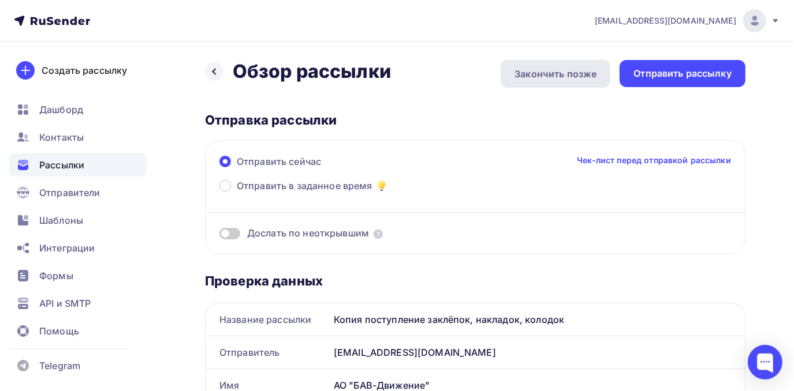
click at [556, 79] on div "Закончить позже" at bounding box center [555, 74] width 82 height 14
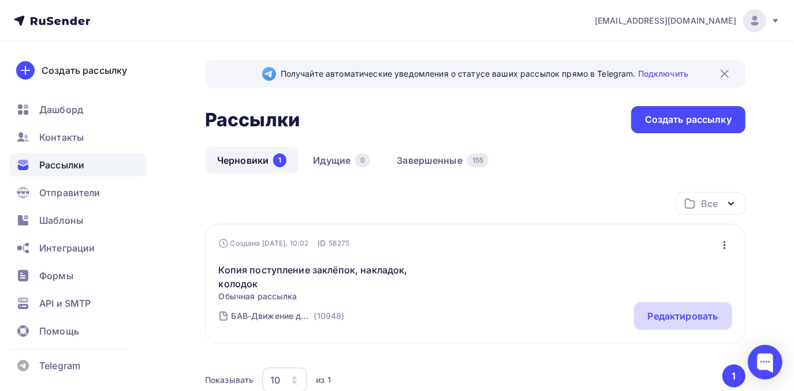
click at [680, 316] on div "Редактировать" at bounding box center [683, 316] width 70 height 14
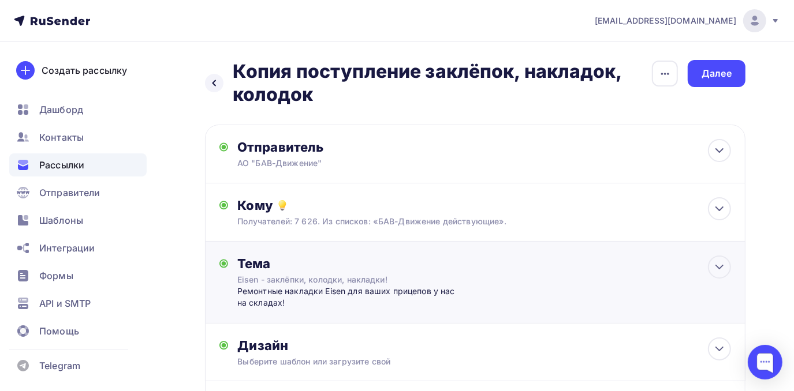
click at [285, 282] on div "Eisen - заклёпки, колодки, накладки!" at bounding box center [340, 280] width 206 height 12
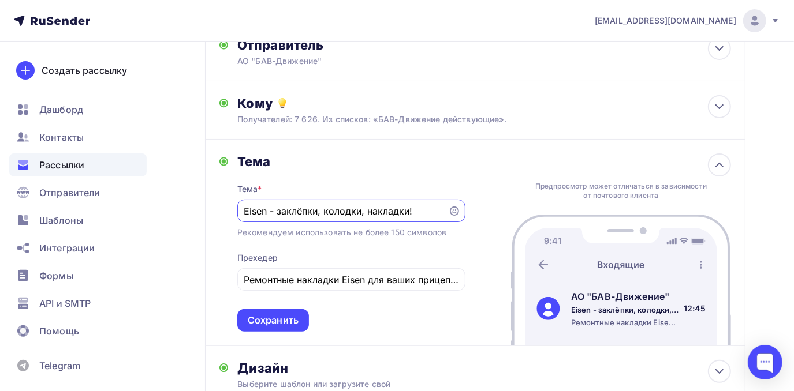
scroll to position [105, 0]
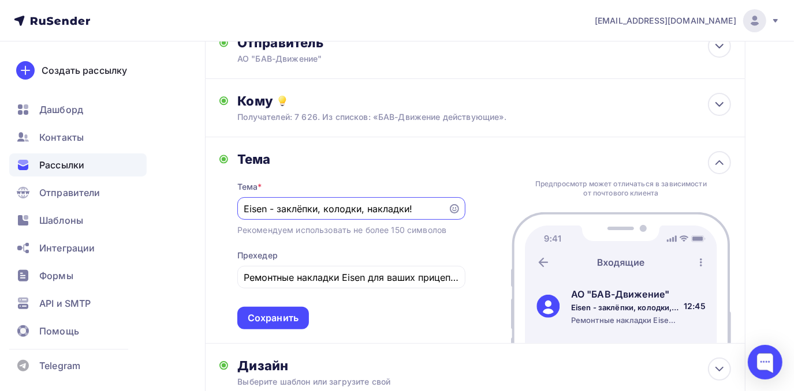
drag, startPoint x: 278, startPoint y: 208, endPoint x: 407, endPoint y: 210, distance: 129.3
click at [407, 210] on input "Eisen - заклёпки, колодки, накладки!" at bounding box center [342, 209] width 197 height 14
type input "Eisen - ремкомплекты суппортов!"
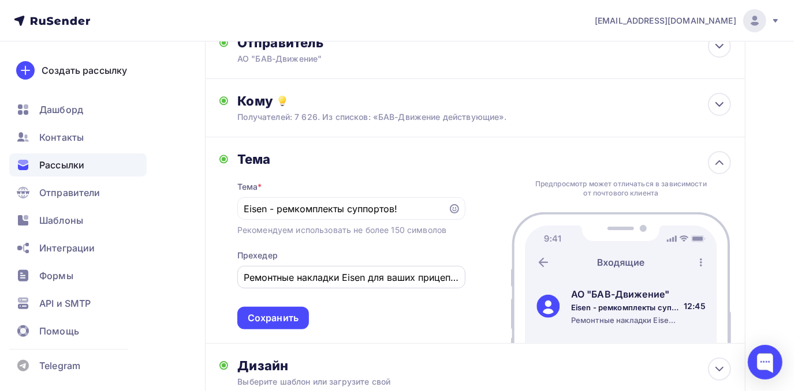
drag, startPoint x: 243, startPoint y: 281, endPoint x: 412, endPoint y: 280, distance: 169.2
click at [416, 282] on div "Ремонтные накладки Eisen для ваших прицепов у нас на складах!" at bounding box center [351, 277] width 228 height 23
drag, startPoint x: 256, startPoint y: 277, endPoint x: 480, endPoint y: 279, distance: 223.5
click at [480, 279] on div "Тема Тема * Eisen - ремкомплекты суппортов! Рекомендуем использовать не более 1…" at bounding box center [475, 240] width 540 height 207
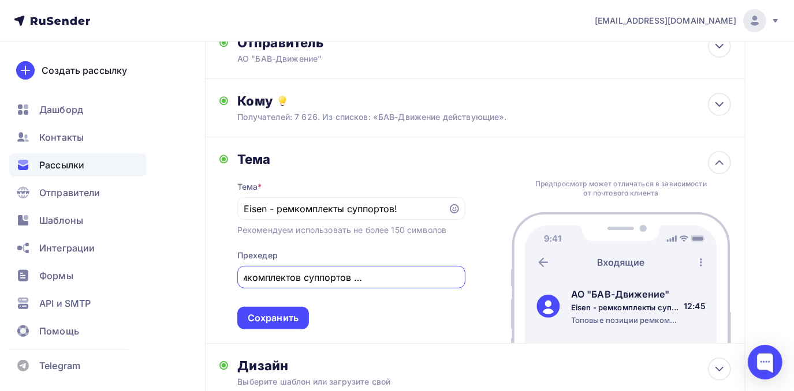
scroll to position [0, 95]
click at [413, 278] on input "Топовые позиции ремкомплектов суппортов Eisen готовы к отгрузке" at bounding box center [351, 278] width 215 height 14
type input "Топовые позиции ремкомплектов суппортов Eisen готовы к отгрузке!"
click at [284, 316] on div "Сохранить" at bounding box center [273, 318] width 51 height 13
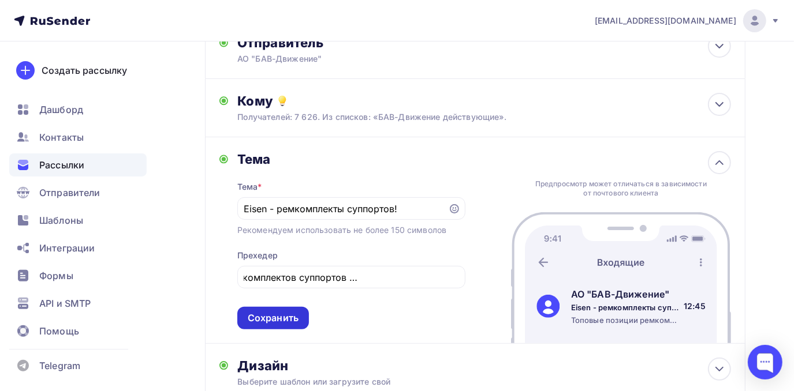
scroll to position [0, 0]
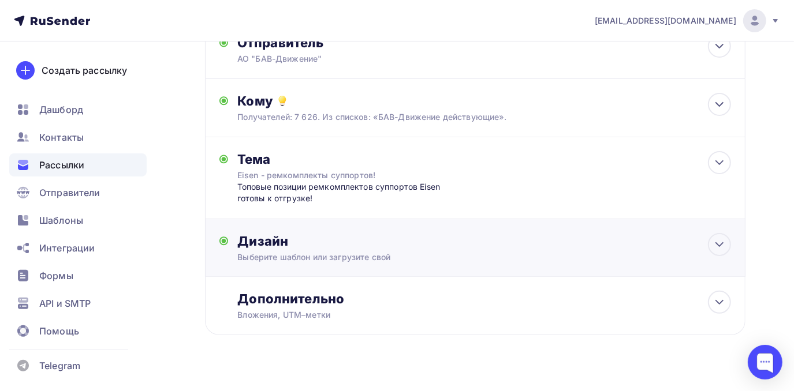
click at [281, 253] on div "Выберите шаблон или загрузите свой" at bounding box center [459, 258] width 444 height 12
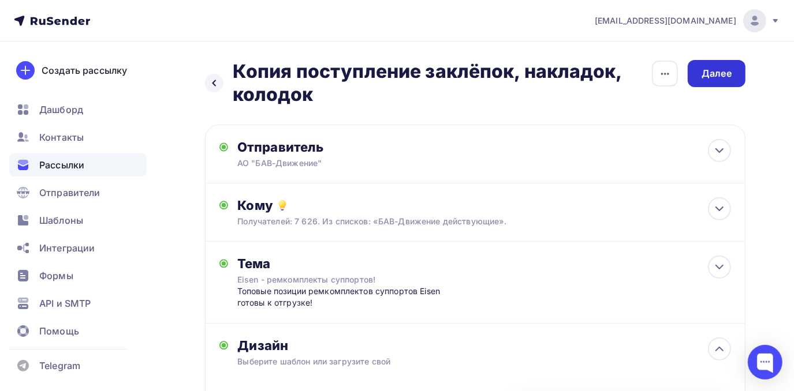
click at [721, 74] on div "Далее" at bounding box center [717, 73] width 30 height 13
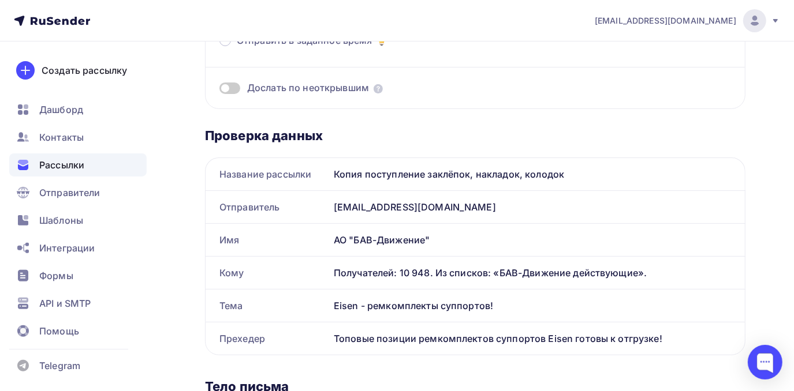
scroll to position [157, 0]
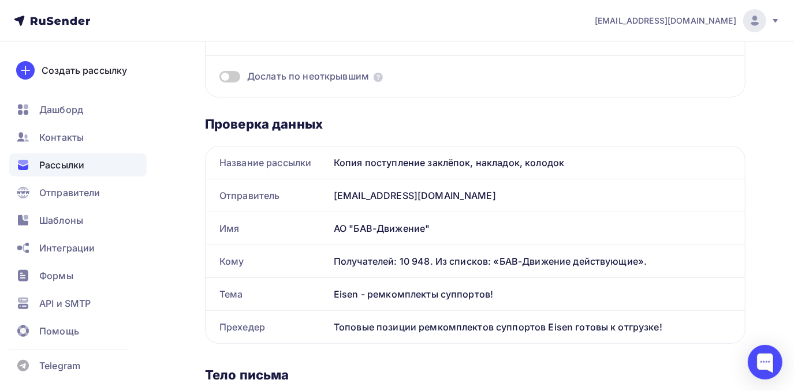
drag, startPoint x: 500, startPoint y: 190, endPoint x: 463, endPoint y: 202, distance: 38.7
click at [463, 202] on div "[EMAIL_ADDRESS][DOMAIN_NAME]" at bounding box center [537, 196] width 416 height 32
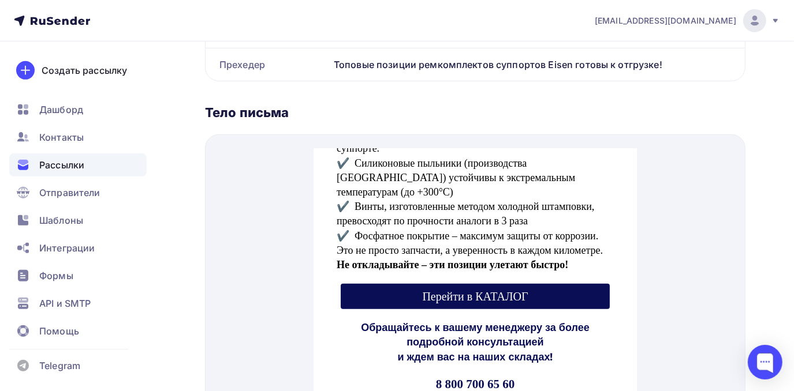
scroll to position [577, 0]
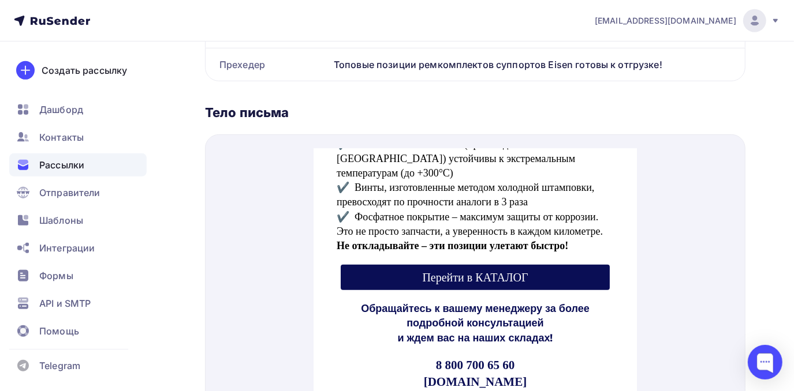
click at [469, 258] on span "Перейти в КАТАЛОГ" at bounding box center [474, 264] width 106 height 13
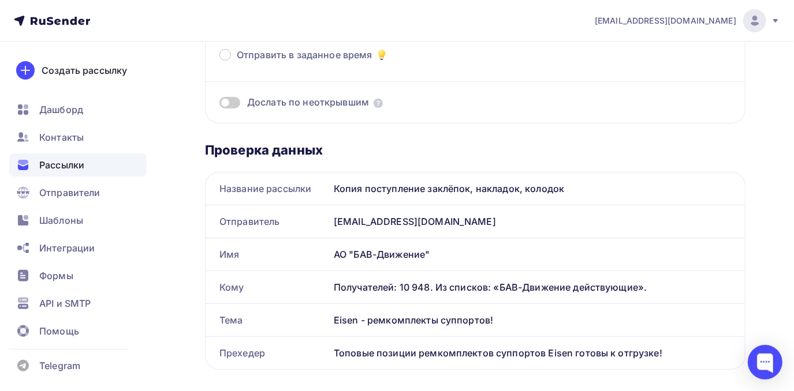
scroll to position [0, 0]
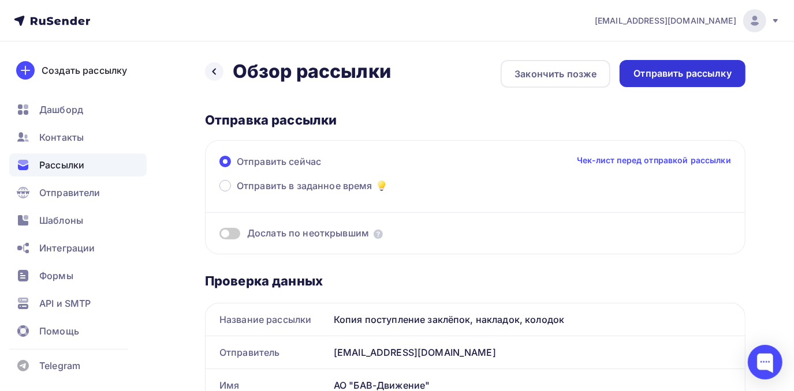
click at [677, 77] on div "Отправить рассылку" at bounding box center [682, 73] width 98 height 13
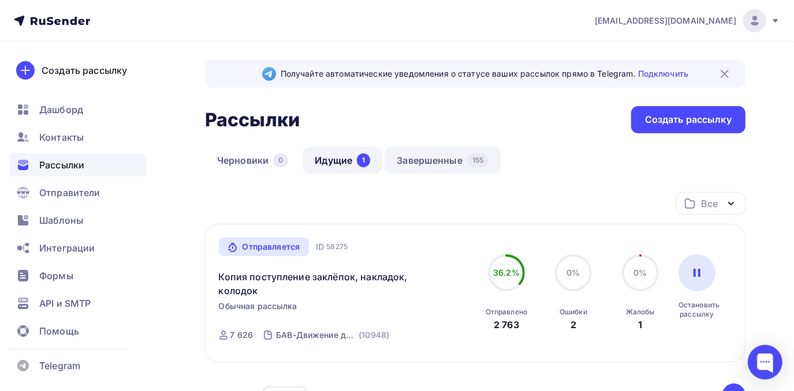
click at [430, 160] on link "Завершенные 155" at bounding box center [443, 160] width 116 height 27
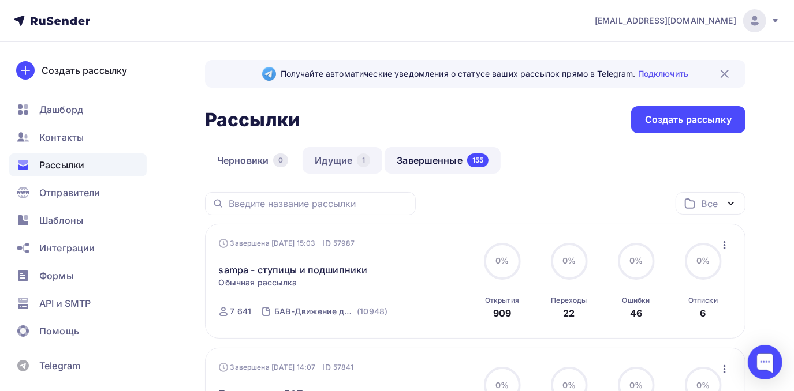
click at [351, 161] on link "Идущие 1" at bounding box center [343, 160] width 80 height 27
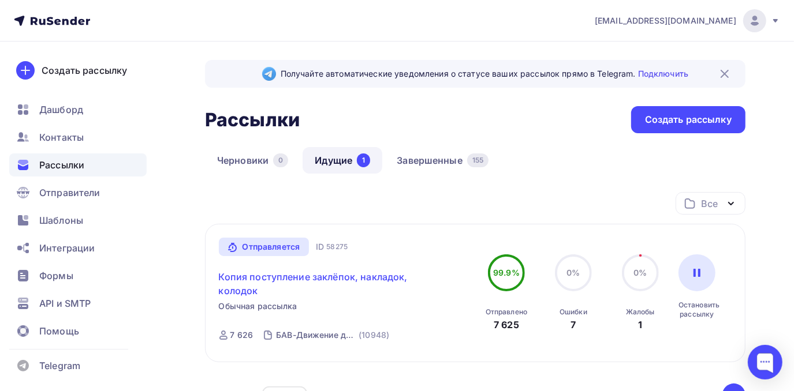
click at [380, 279] on link "Копия поступление заклёпок, накладок, колодок" at bounding box center [318, 284] width 198 height 28
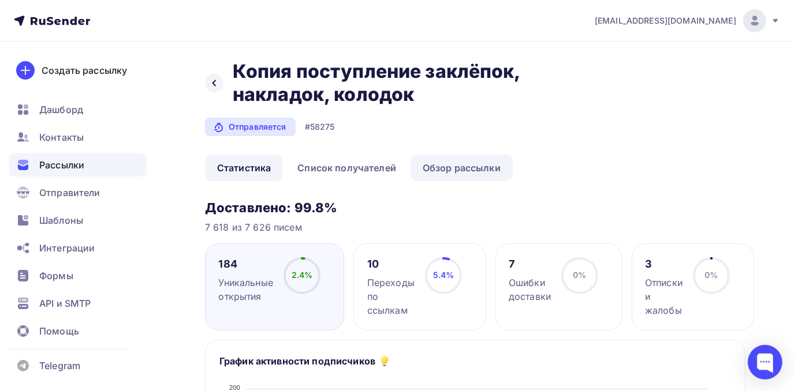
click at [511, 169] on link "Обзор рассылки" at bounding box center [462, 168] width 102 height 27
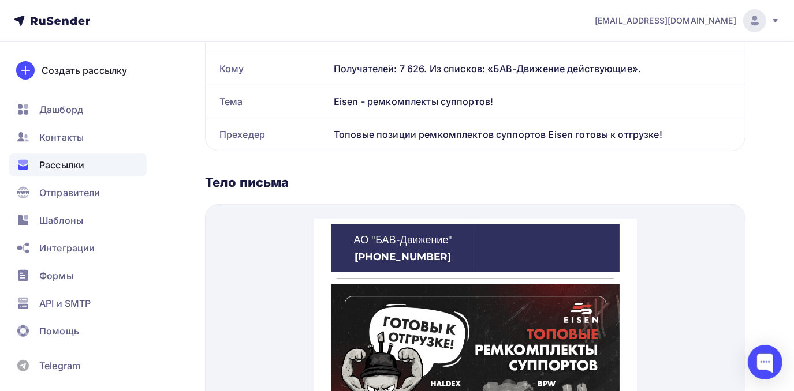
click at [491, 281] on img at bounding box center [474, 357] width 289 height 174
